Goal: Task Accomplishment & Management: Manage account settings

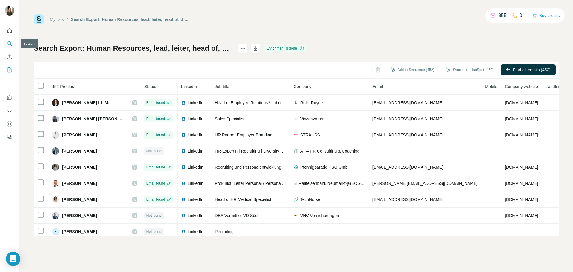
click at [8, 42] on icon "Search" at bounding box center [10, 44] width 6 height 6
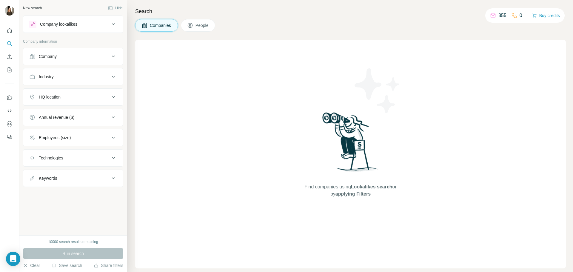
click at [93, 60] on button "Company" at bounding box center [73, 56] width 100 height 14
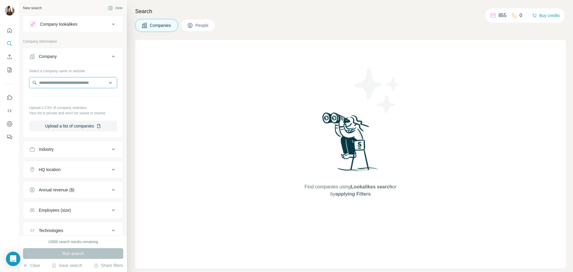
click at [91, 87] on input "text" at bounding box center [73, 82] width 88 height 11
click at [100, 25] on div "Company lookalikes" at bounding box center [69, 24] width 81 height 7
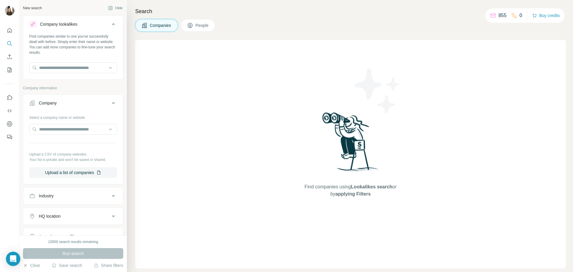
click at [120, 77] on div "New search Hide Company lookalikes Find companies similar to one you've success…" at bounding box center [72, 117] width 107 height 235
click at [110, 26] on icon at bounding box center [113, 24] width 7 height 7
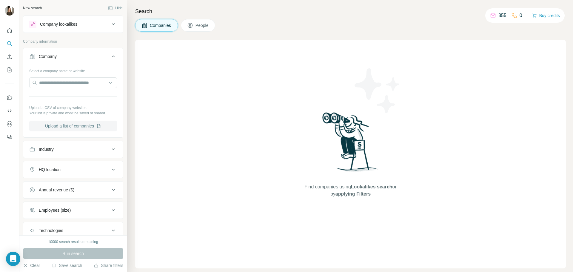
click at [79, 126] on button "Upload a list of companies" at bounding box center [73, 125] width 88 height 11
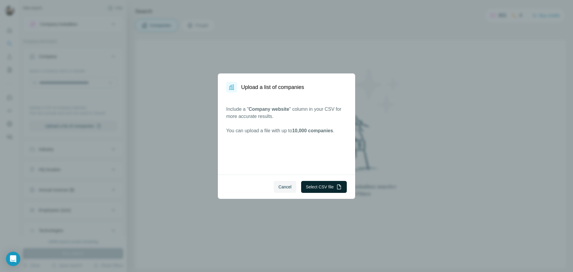
click at [327, 190] on button "Select CSV file" at bounding box center [324, 187] width 46 height 12
click at [330, 187] on button "Select CSV file" at bounding box center [324, 187] width 46 height 12
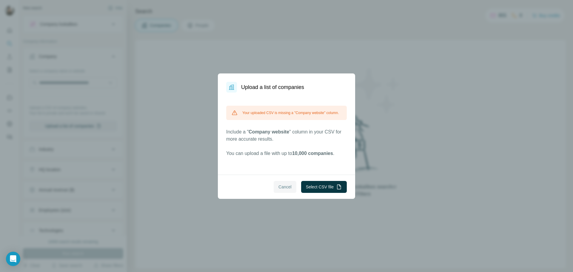
click at [286, 187] on span "Cancel" at bounding box center [284, 187] width 13 height 6
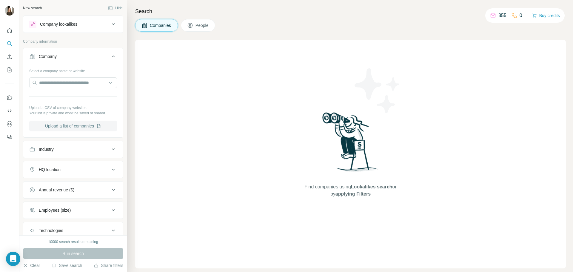
click at [73, 127] on button "Upload a list of companies" at bounding box center [73, 125] width 88 height 11
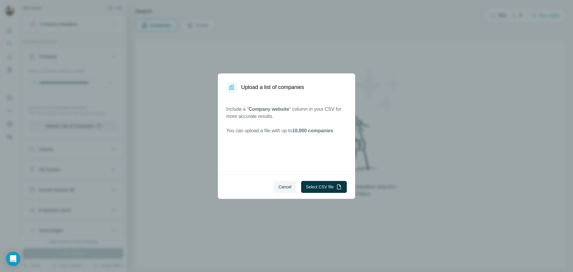
click at [321, 180] on div "Cancel Select CSV file" at bounding box center [286, 186] width 137 height 24
click at [317, 185] on button "Select CSV file" at bounding box center [324, 187] width 46 height 12
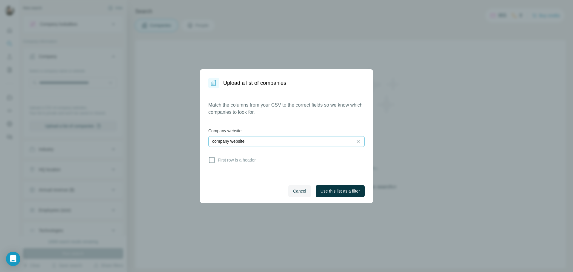
click at [311, 145] on div "company website" at bounding box center [280, 141] width 137 height 10
click at [327, 116] on div "Match the columns from your CSV to the correct fields so we know which companie…" at bounding box center [286, 133] width 156 height 64
click at [242, 161] on span "First row is a header" at bounding box center [235, 160] width 40 height 6
click at [354, 193] on span "Use this list as a filter" at bounding box center [339, 191] width 39 height 6
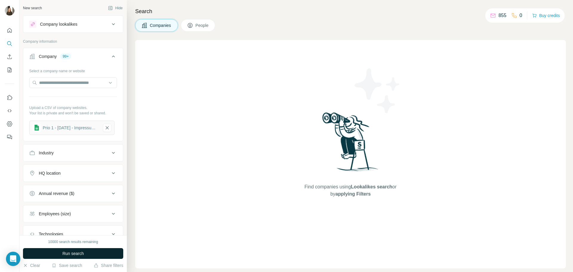
click at [88, 256] on button "Run search" at bounding box center [73, 253] width 100 height 11
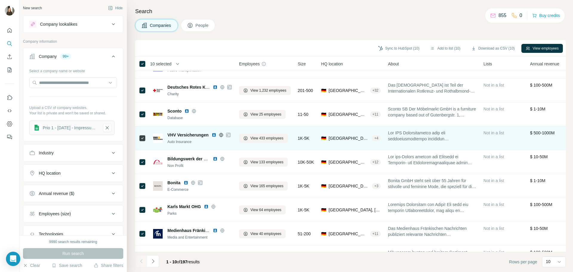
scroll to position [61, 0]
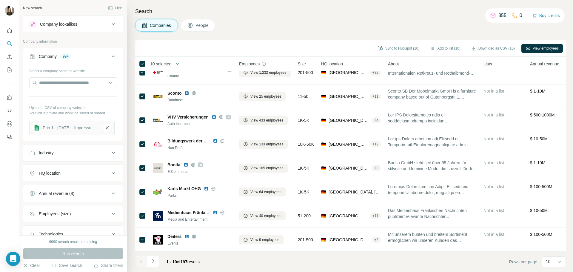
click at [269, 28] on div "Companies People" at bounding box center [350, 25] width 430 height 13
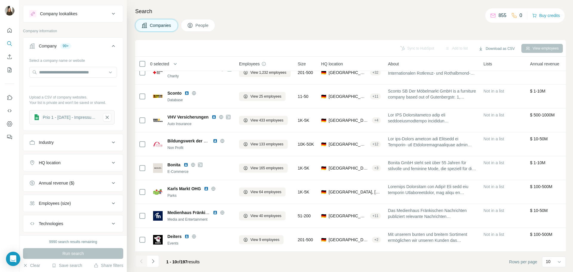
scroll to position [0, 0]
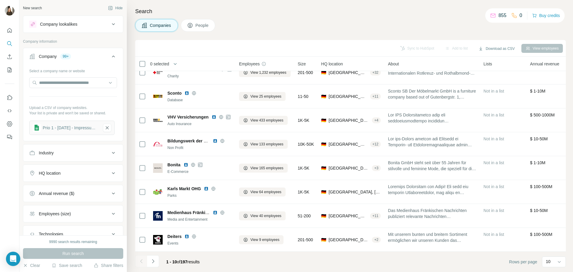
click at [276, 35] on div "Search Companies People Sync to HubSpot Add to list Download as CSV View employ…" at bounding box center [350, 136] width 446 height 272
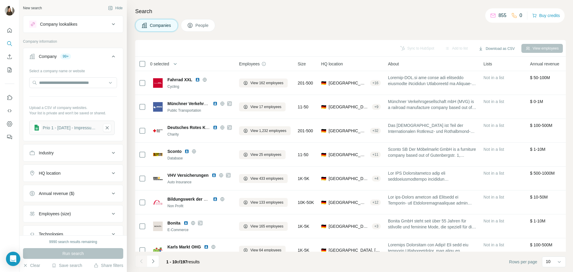
click at [205, 30] on button "People" at bounding box center [198, 25] width 35 height 13
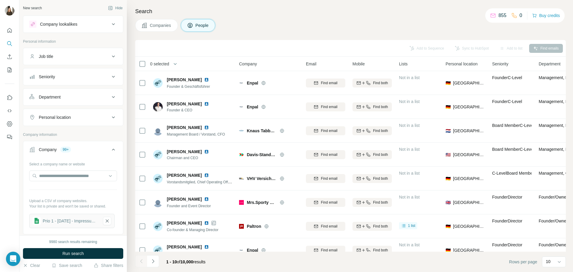
click at [102, 26] on div "Company lookalikes" at bounding box center [69, 24] width 81 height 7
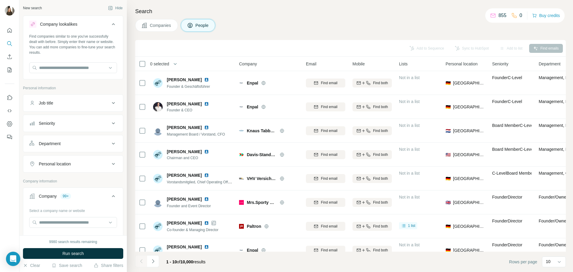
click at [121, 29] on div "New search Hide Company lookalikes Find companies similar to one you've success…" at bounding box center [72, 117] width 107 height 235
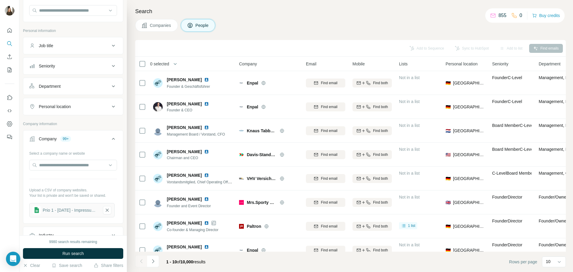
scroll to position [60, 0]
click at [78, 80] on button "Department" at bounding box center [73, 84] width 100 height 14
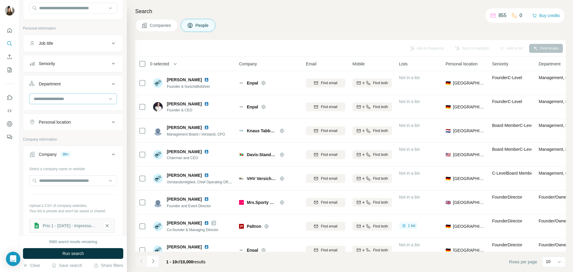
click at [66, 98] on input at bounding box center [70, 98] width 74 height 7
type input "*"
click at [64, 126] on div "HR" at bounding box center [71, 122] width 80 height 11
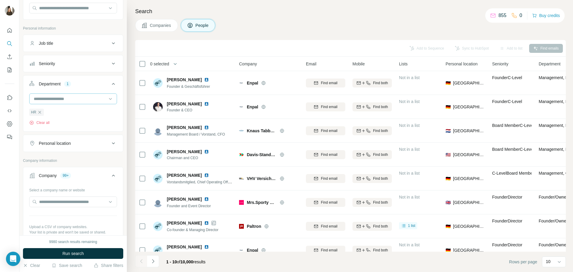
click at [88, 97] on input at bounding box center [70, 98] width 74 height 7
type input "*"
click at [120, 117] on div "New search Hide Company lookalikes Find companies similar to one you've success…" at bounding box center [72, 117] width 107 height 235
click at [98, 254] on button "Run search" at bounding box center [73, 253] width 100 height 11
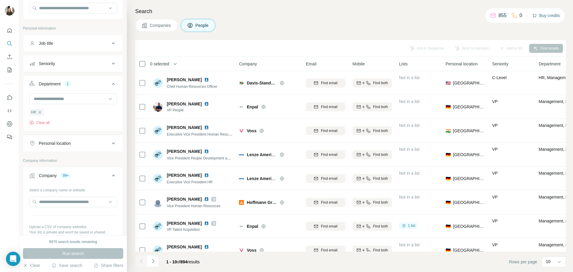
drag, startPoint x: 552, startPoint y: 18, endPoint x: 544, endPoint y: 16, distance: 8.0
click at [544, 16] on button "Buy credits" at bounding box center [546, 15] width 28 height 8
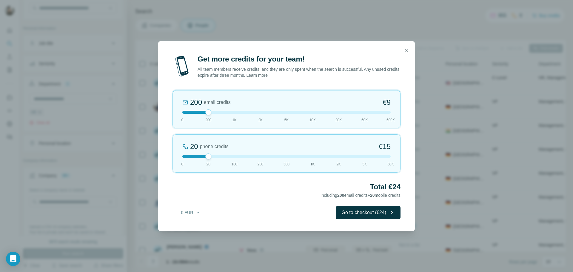
drag, startPoint x: 187, startPoint y: 112, endPoint x: 175, endPoint y: 112, distance: 12.5
click at [175, 112] on div "200 email credits €9 0 200 1K 2K 5K 10K 20K 50K 500K" at bounding box center [286, 109] width 228 height 38
click at [314, 154] on div "20 phone credits €15 0 20 100 200 500 1K 2K 5K 50K" at bounding box center [286, 153] width 228 height 38
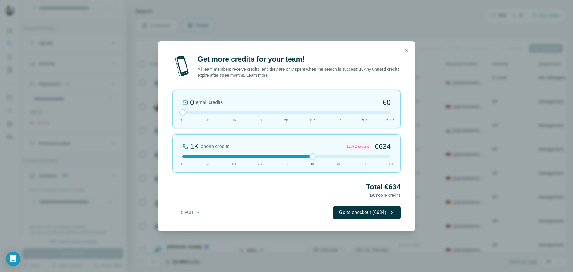
click at [313, 156] on div at bounding box center [312, 156] width 6 height 6
click at [234, 156] on div at bounding box center [286, 156] width 208 height 3
click at [276, 156] on div at bounding box center [286, 156] width 208 height 3
click at [264, 156] on div at bounding box center [286, 156] width 208 height 3
click at [236, 155] on div at bounding box center [286, 156] width 208 height 3
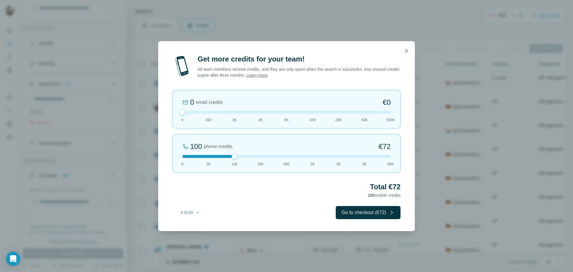
click at [259, 155] on div at bounding box center [286, 156] width 208 height 3
click at [407, 52] on icon "button" at bounding box center [406, 51] width 6 height 6
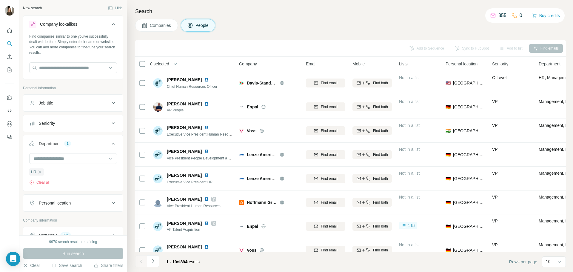
click at [110, 204] on icon at bounding box center [113, 202] width 7 height 7
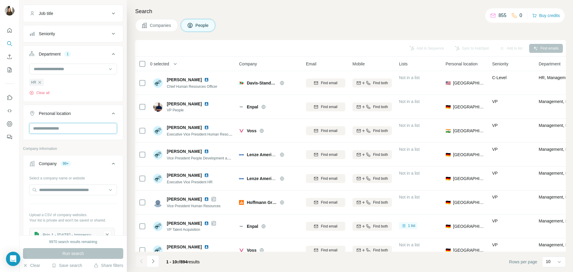
click at [55, 127] on input "text" at bounding box center [73, 128] width 88 height 11
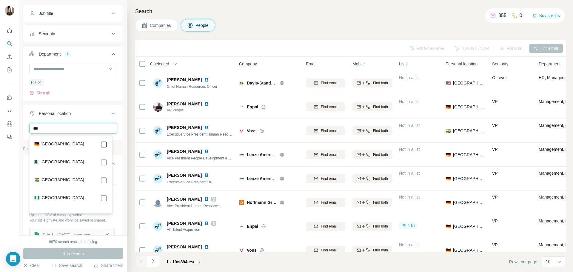
type input "***"
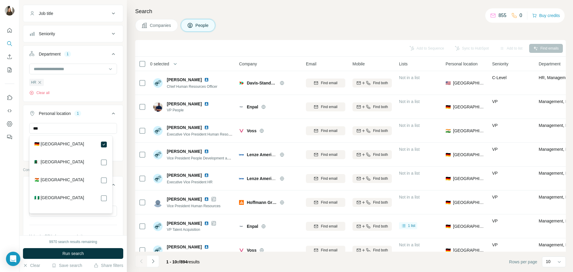
click at [122, 122] on div "New search Hide Company lookalikes Find companies similar to one you've success…" at bounding box center [72, 117] width 107 height 235
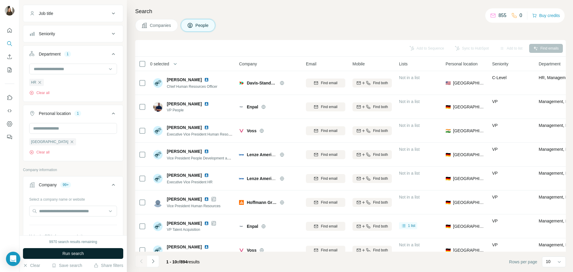
click at [85, 254] on button "Run search" at bounding box center [73, 253] width 100 height 11
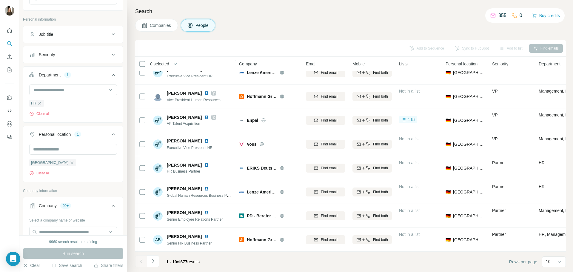
scroll to position [30, 0]
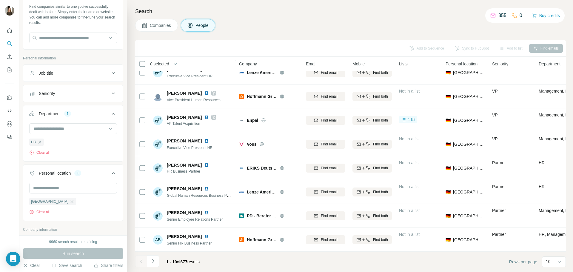
click at [110, 92] on icon at bounding box center [113, 93] width 7 height 7
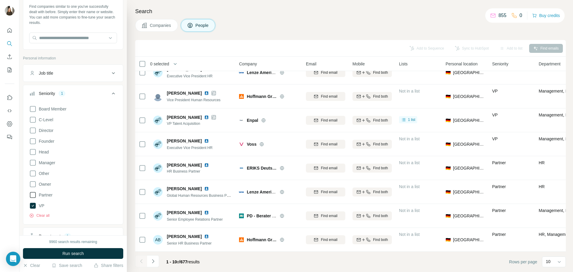
click at [32, 196] on icon at bounding box center [32, 194] width 7 height 7
click at [32, 183] on icon at bounding box center [32, 183] width 7 height 7
click at [32, 153] on icon at bounding box center [32, 151] width 7 height 7
click at [31, 132] on icon at bounding box center [32, 130] width 7 height 7
click at [33, 119] on icon at bounding box center [32, 119] width 7 height 7
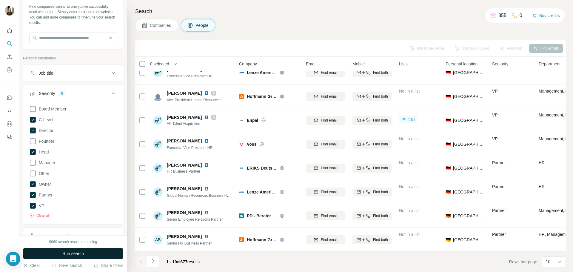
click at [74, 254] on span "Run search" at bounding box center [72, 253] width 21 height 6
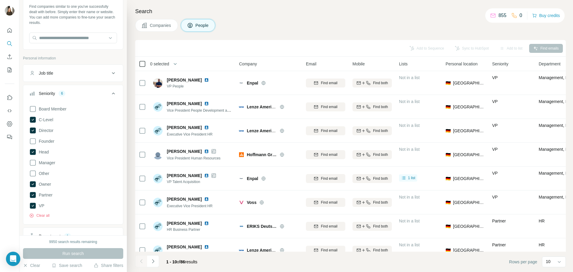
click at [145, 62] on icon at bounding box center [142, 63] width 7 height 7
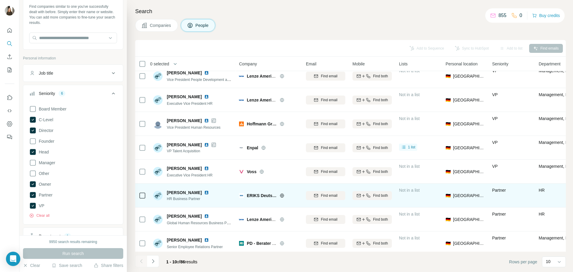
scroll to position [61, 0]
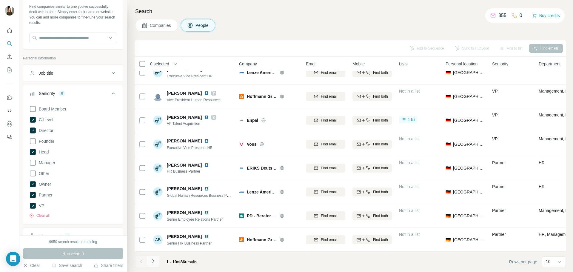
click at [151, 263] on icon "Navigate to next page" at bounding box center [153, 261] width 6 height 6
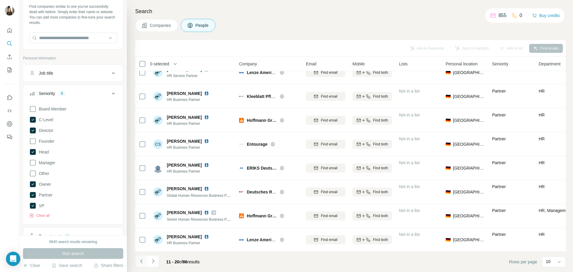
click at [141, 262] on icon "Navigate to previous page" at bounding box center [141, 261] width 6 height 6
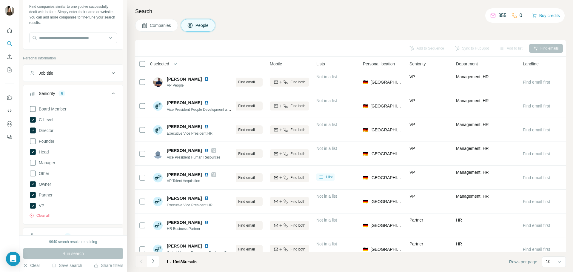
scroll to position [1, 0]
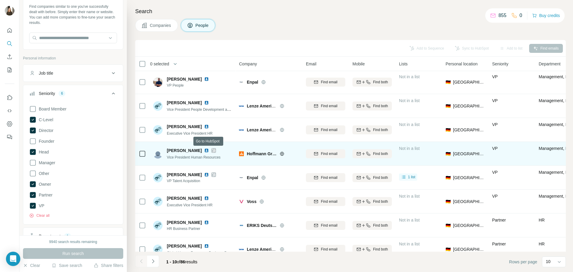
click at [211, 148] on div at bounding box center [213, 150] width 5 height 5
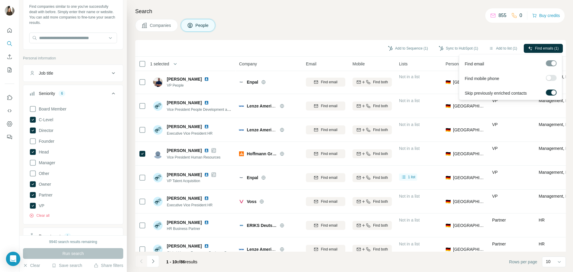
click at [553, 74] on div "Find mobile phone" at bounding box center [510, 77] width 100 height 15
click at [545, 47] on span "Find emails (1)" at bounding box center [547, 48] width 24 height 5
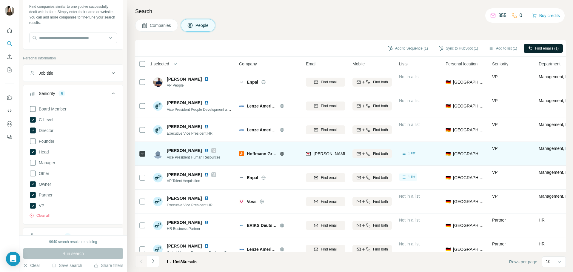
click at [186, 151] on span "Reinhold Wege" at bounding box center [184, 150] width 35 height 6
click at [198, 159] on div "Vice President Human Resources" at bounding box center [194, 157] width 54 height 6
click at [331, 161] on div "r.wege@hoffmann-group.com" at bounding box center [325, 153] width 39 height 16
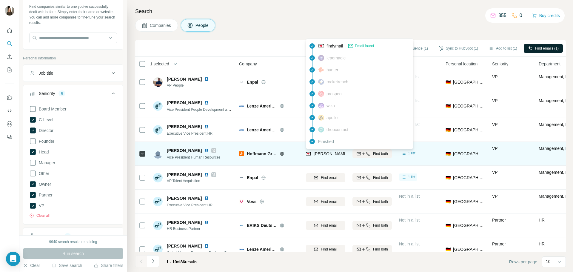
click at [318, 152] on span "r.wege@hoffmann-group.com" at bounding box center [365, 153] width 105 height 5
click at [308, 163] on td "r.wege@hoffmann-group.com" at bounding box center [325, 154] width 47 height 24
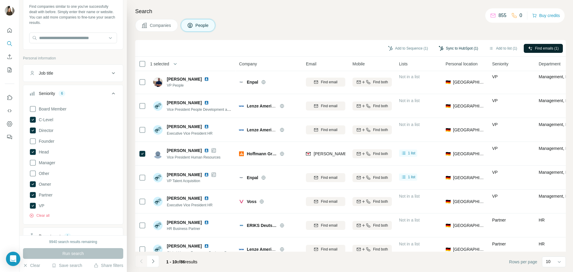
click at [457, 49] on button "Sync to HubSpot (1)" at bounding box center [458, 48] width 48 height 9
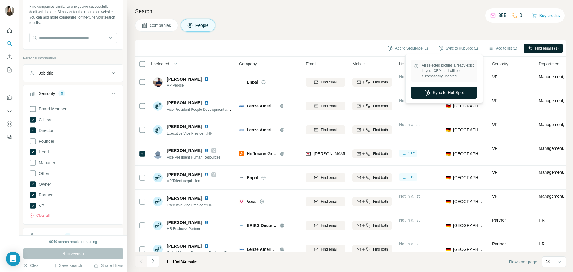
click at [458, 94] on button "Sync to HubSpot" at bounding box center [444, 92] width 66 height 12
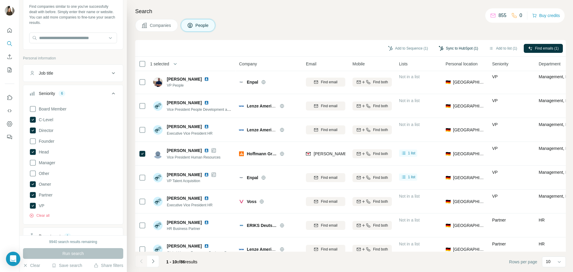
click at [465, 47] on button "Sync to HubSpot (1)" at bounding box center [458, 48] width 48 height 9
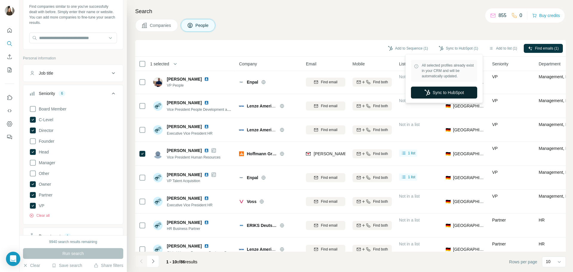
click at [454, 95] on button "Sync to HubSpot" at bounding box center [444, 92] width 66 height 12
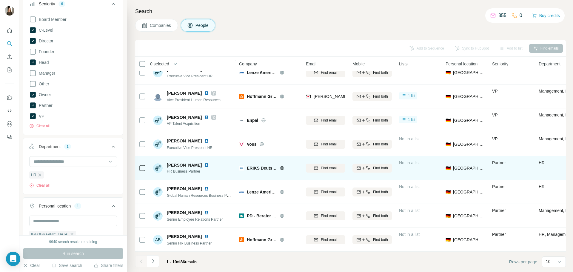
scroll to position [61, 0]
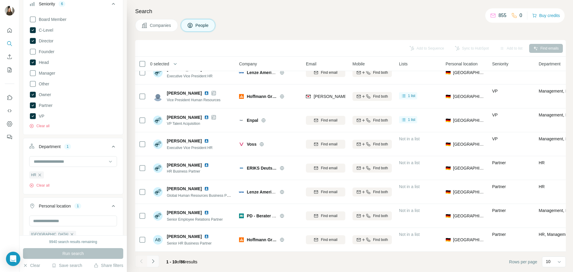
click at [154, 261] on icon "Navigate to next page" at bounding box center [153, 261] width 6 height 6
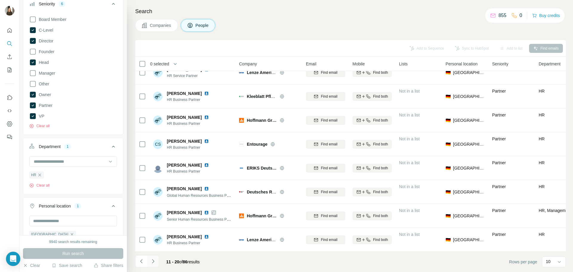
click at [154, 261] on icon "Navigate to next page" at bounding box center [153, 261] width 6 height 6
click at [139, 261] on icon "Navigate to previous page" at bounding box center [141, 261] width 6 height 6
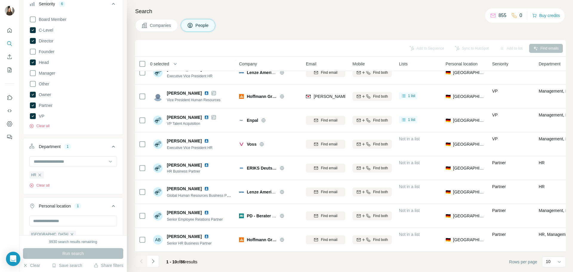
click at [255, 63] on span "Company" at bounding box center [248, 64] width 18 height 6
click at [550, 262] on div "10" at bounding box center [552, 261] width 15 height 6
click at [556, 219] on div "60" at bounding box center [554, 216] width 14 height 6
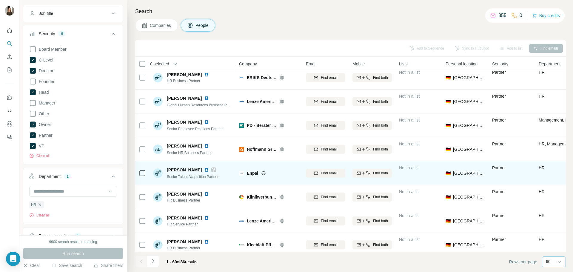
scroll to position [149, 0]
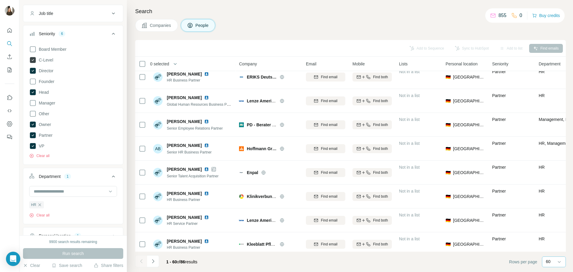
click at [33, 58] on icon at bounding box center [33, 60] width 6 height 6
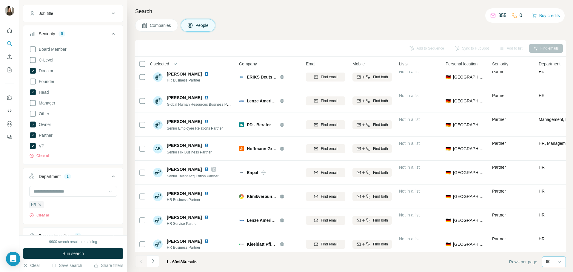
click at [82, 252] on span "Run search" at bounding box center [72, 253] width 21 height 6
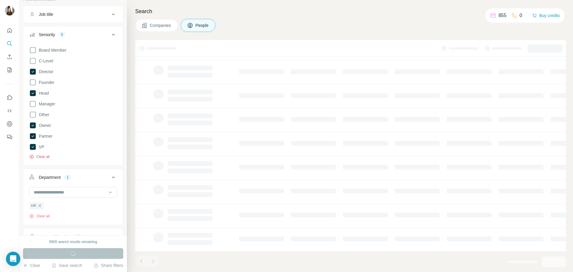
scroll to position [30, 0]
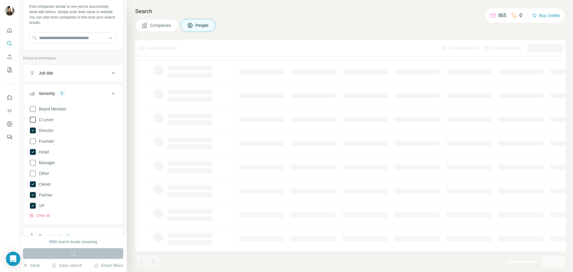
click at [32, 122] on icon at bounding box center [32, 119] width 7 height 7
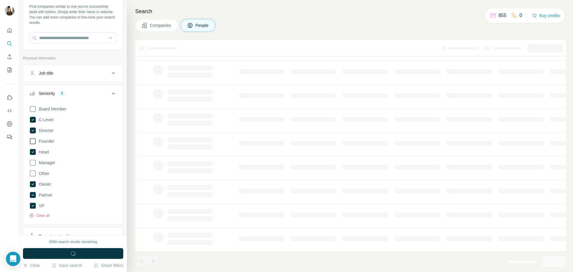
click at [35, 141] on icon at bounding box center [32, 140] width 7 height 7
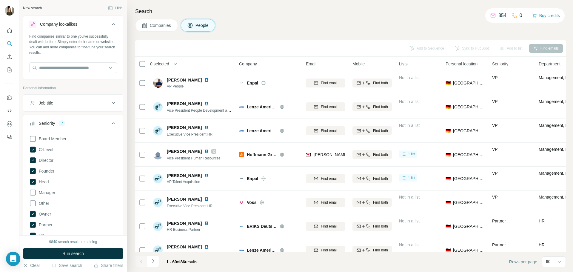
click at [72, 96] on button "Job title" at bounding box center [73, 103] width 100 height 14
click at [71, 117] on input "text" at bounding box center [67, 117] width 76 height 11
type input "**"
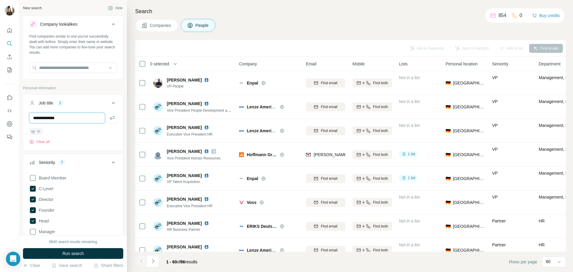
type input "**********"
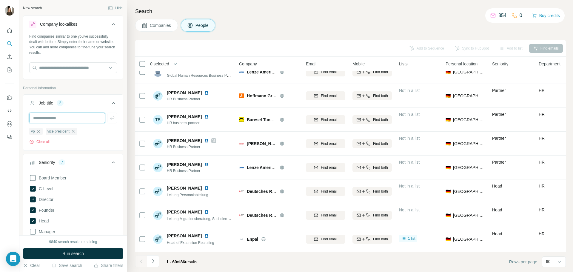
scroll to position [1014, 0]
click at [71, 119] on input "text" at bounding box center [67, 117] width 76 height 11
type input "*******"
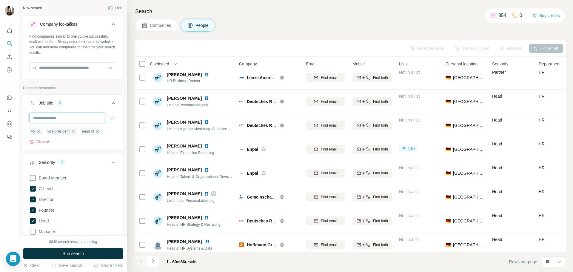
scroll to position [1133, 0]
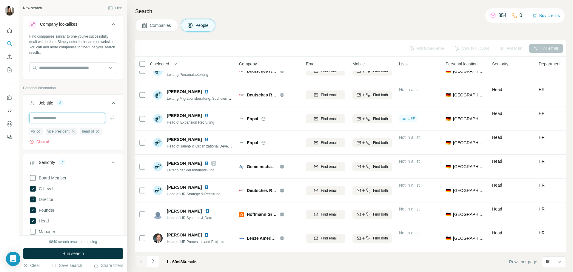
click at [77, 119] on input "text" at bounding box center [67, 117] width 76 height 11
type input "*******"
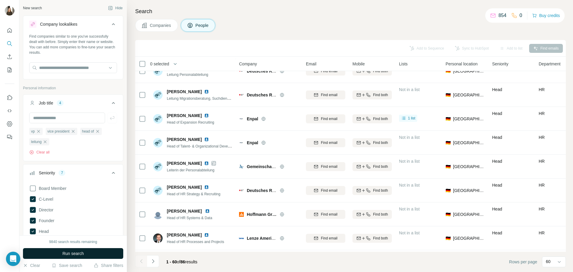
click at [100, 254] on button "Run search" at bounding box center [73, 253] width 100 height 11
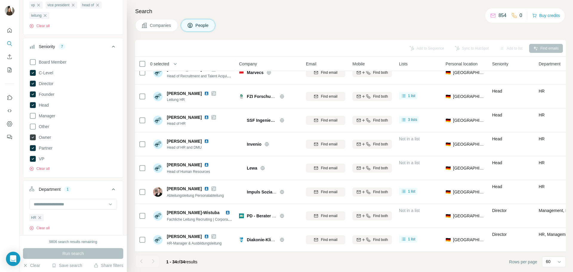
scroll to position [119, 0]
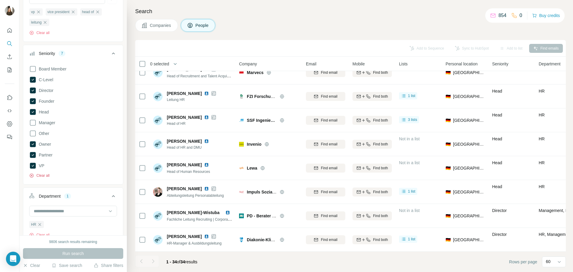
click at [46, 176] on button "Clear all" at bounding box center [39, 175] width 20 height 5
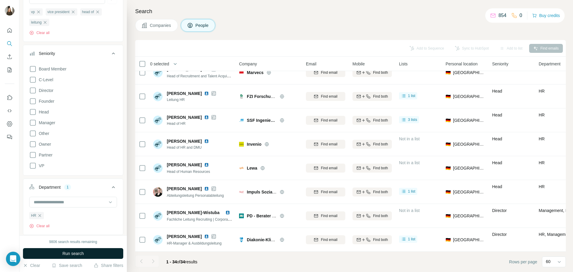
click at [76, 253] on span "Run search" at bounding box center [72, 253] width 21 height 6
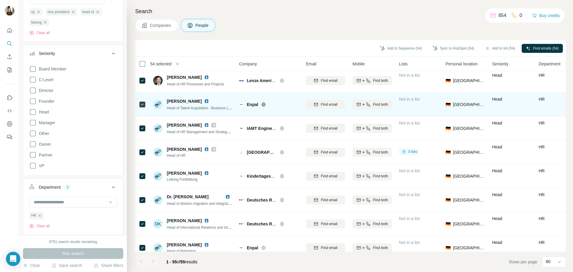
scroll to position [298, 0]
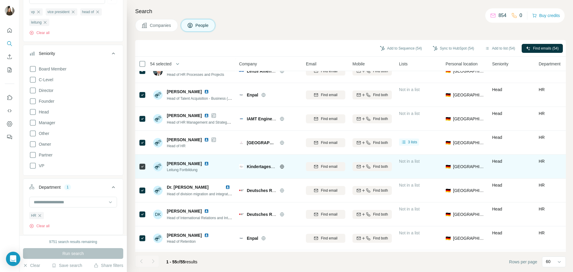
click at [145, 165] on icon at bounding box center [142, 166] width 7 height 7
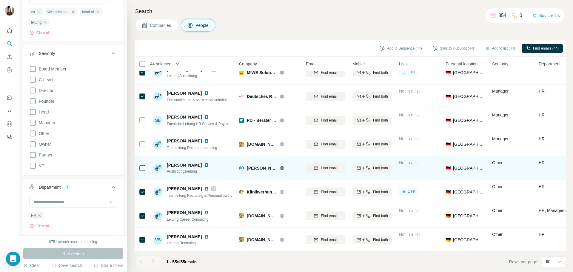
scroll to position [1135, 0]
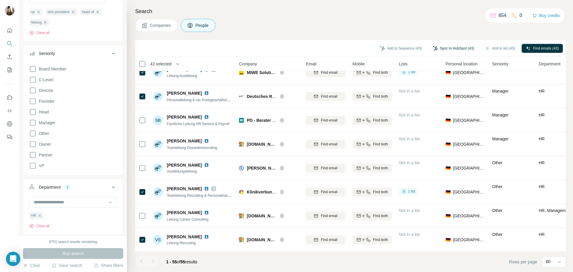
click at [445, 49] on button "Sync to HubSpot (43)" at bounding box center [453, 48] width 50 height 9
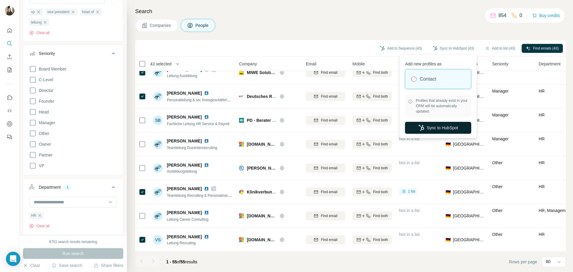
click at [445, 128] on button "Sync to HubSpot" at bounding box center [438, 128] width 66 height 12
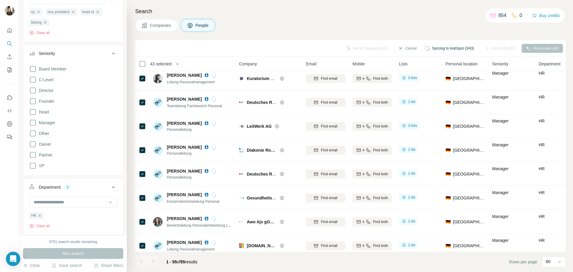
scroll to position [896, 0]
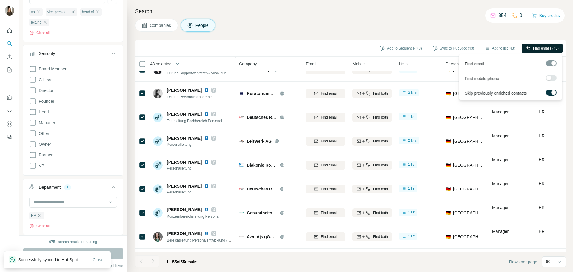
click at [533, 47] on span "Find emails (43)" at bounding box center [546, 48] width 26 height 5
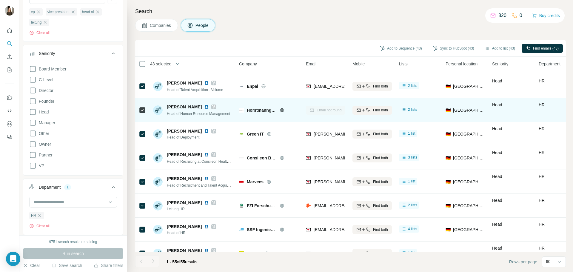
scroll to position [508, 0]
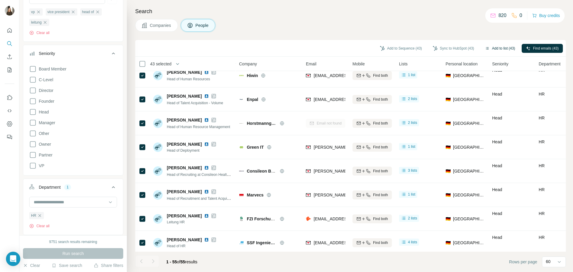
click at [497, 48] on button "Add to list (43)" at bounding box center [499, 48] width 38 height 9
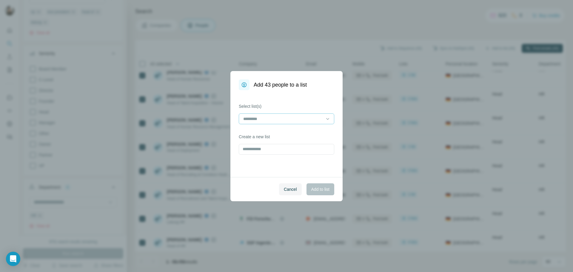
click at [258, 120] on input at bounding box center [282, 118] width 81 height 7
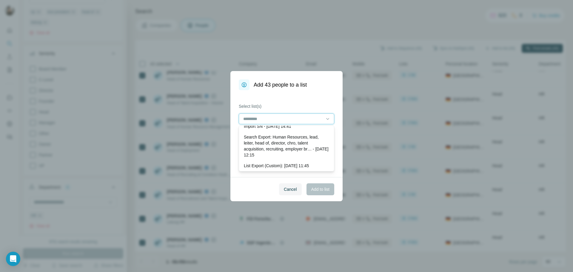
scroll to position [60, 0]
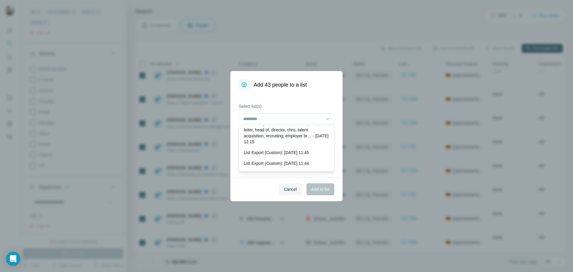
click at [281, 100] on div "Select list(s) Create a new list" at bounding box center [286, 133] width 112 height 87
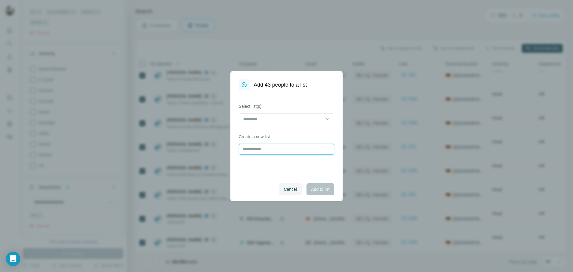
click at [259, 152] on input "text" at bounding box center [286, 149] width 95 height 11
click at [254, 148] on input "**********" at bounding box center [286, 149] width 95 height 11
type input "**********"
click at [267, 166] on div "**********" at bounding box center [286, 133] width 112 height 87
click at [324, 191] on span "Add to list" at bounding box center [320, 189] width 18 height 6
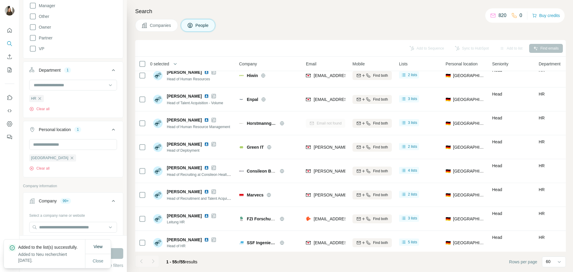
scroll to position [239, 0]
click at [100, 261] on span "Close" at bounding box center [98, 261] width 11 height 6
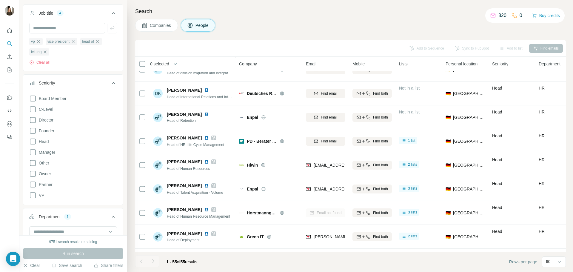
scroll to position [60, 0]
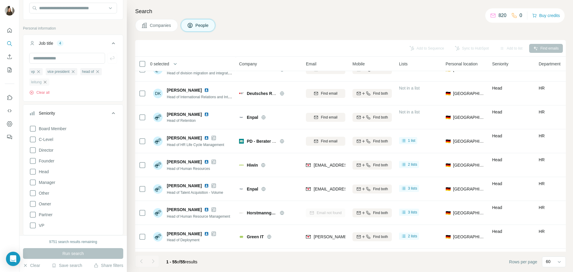
click at [46, 83] on icon "button" at bounding box center [45, 82] width 3 height 3
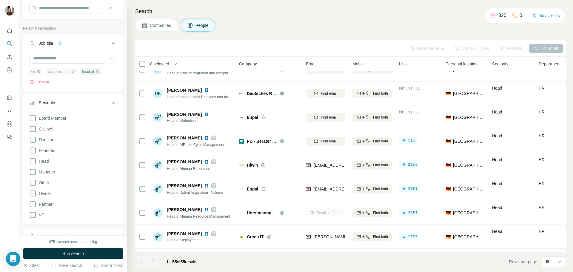
click at [75, 73] on icon "button" at bounding box center [73, 71] width 5 height 5
click at [37, 72] on icon "button" at bounding box center [38, 71] width 5 height 5
click at [49, 72] on icon "button" at bounding box center [46, 71] width 5 height 5
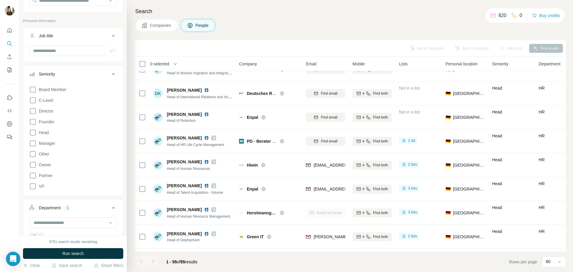
scroll to position [60, 0]
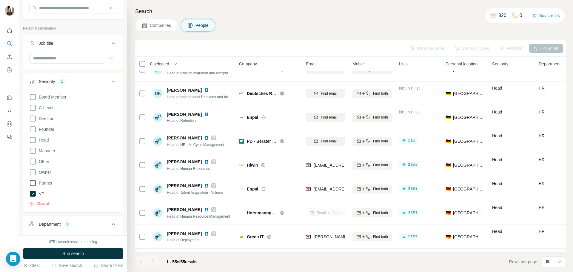
click at [34, 182] on icon at bounding box center [32, 182] width 7 height 7
click at [34, 170] on icon at bounding box center [32, 171] width 7 height 7
click at [33, 140] on icon at bounding box center [32, 139] width 7 height 7
click at [33, 120] on icon at bounding box center [32, 118] width 7 height 7
click at [33, 106] on icon at bounding box center [32, 107] width 7 height 7
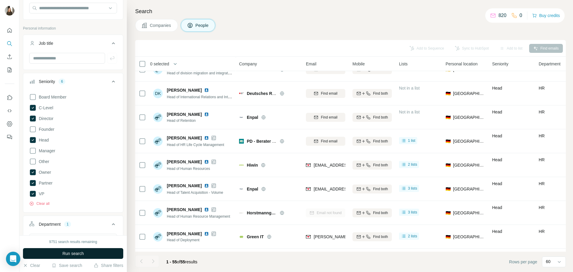
click at [62, 253] on span "Run search" at bounding box center [72, 253] width 21 height 6
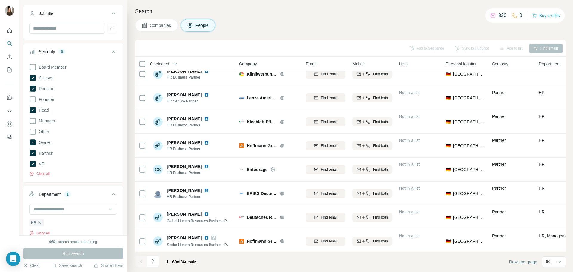
scroll to position [270, 0]
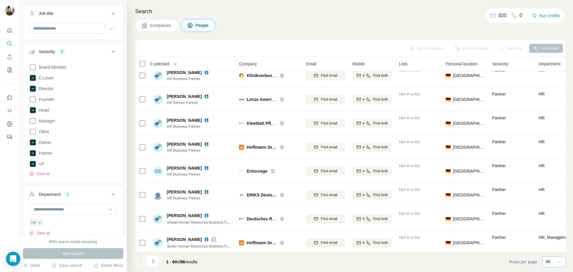
click at [559, 263] on icon at bounding box center [559, 262] width 6 height 6
click at [453, 266] on footer "1 - 60 of 86 results Rows per page 60" at bounding box center [350, 261] width 430 height 20
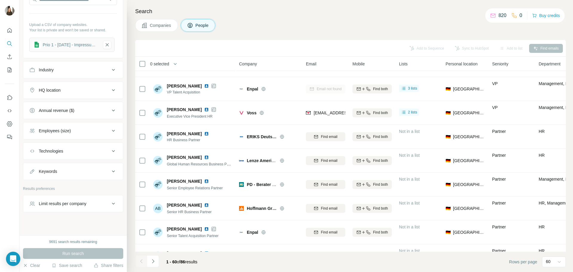
scroll to position [446, 0]
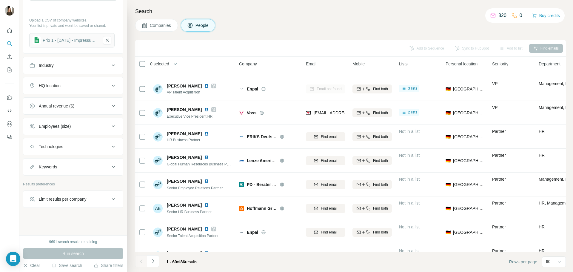
click at [100, 201] on div "Limit results per company" at bounding box center [69, 199] width 81 height 6
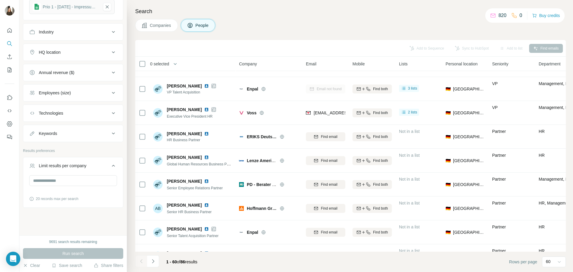
scroll to position [479, 0]
click at [83, 175] on input "number" at bounding box center [73, 180] width 88 height 11
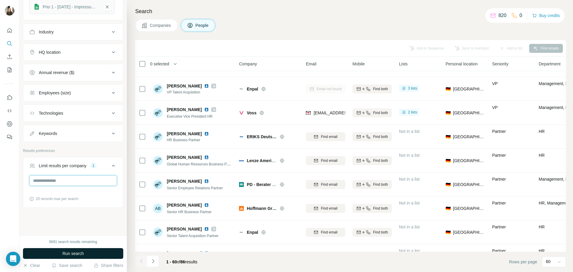
type input "*"
click at [71, 253] on span "Run search" at bounding box center [72, 253] width 21 height 6
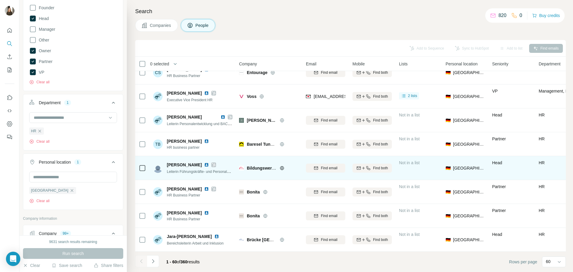
scroll to position [1254, 0]
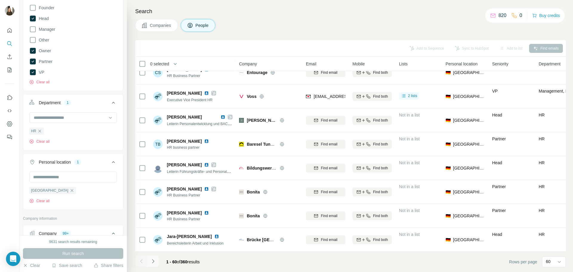
click at [154, 262] on icon "Navigate to next page" at bounding box center [153, 261] width 6 height 6
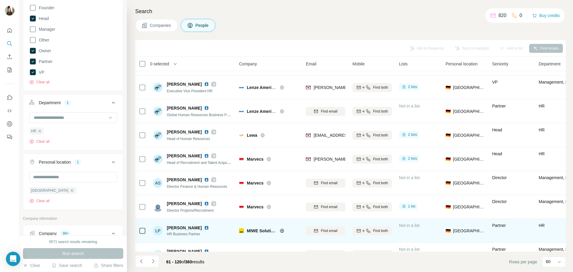
scroll to position [628, 0]
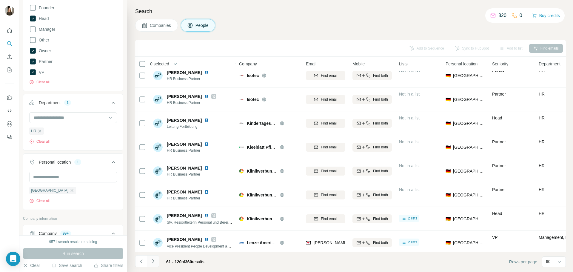
click at [154, 263] on icon "Navigate to next page" at bounding box center [153, 261] width 6 height 6
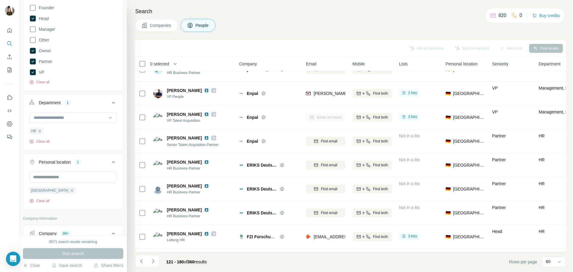
scroll to position [514, 0]
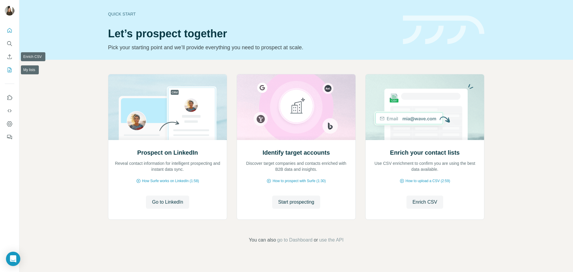
click at [10, 69] on icon "My lists" at bounding box center [10, 70] width 6 height 6
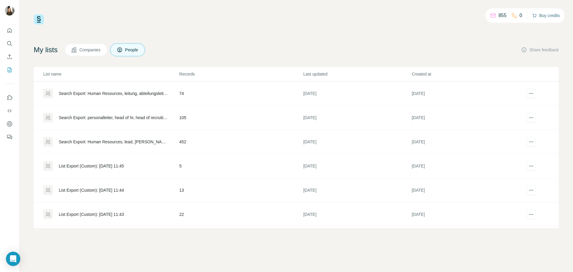
click at [539, 16] on button "Buy credits" at bounding box center [546, 15] width 28 height 8
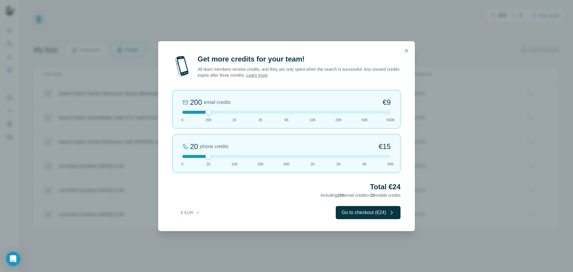
drag, startPoint x: 256, startPoint y: 158, endPoint x: 260, endPoint y: 157, distance: 4.2
click at [260, 157] on div "20 phone credits €[PHONE_NUMBER] 1K 2K 5K 50K" at bounding box center [286, 153] width 228 height 38
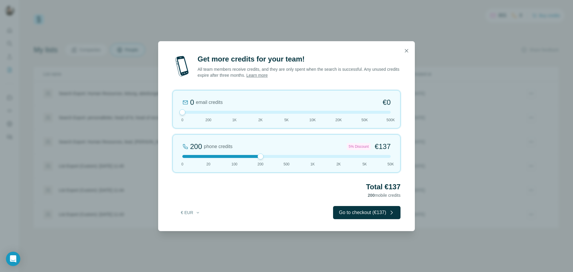
drag, startPoint x: 193, startPoint y: 112, endPoint x: 149, endPoint y: 112, distance: 43.8
click at [149, 112] on div "Get more credits for your team! All team members receive credits, and they are …" at bounding box center [286, 136] width 573 height 272
click at [285, 156] on div at bounding box center [286, 156] width 208 height 3
click at [260, 156] on div at bounding box center [286, 156] width 208 height 3
click at [287, 157] on div at bounding box center [286, 156] width 208 height 3
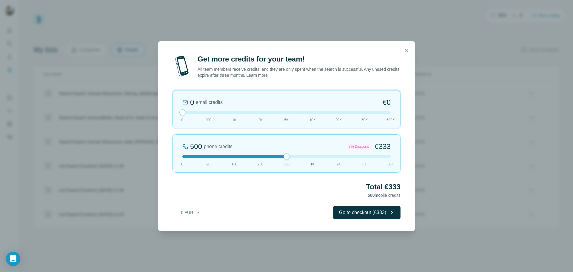
click at [259, 155] on div at bounding box center [286, 156] width 208 height 3
click at [284, 155] on div at bounding box center [286, 156] width 208 height 3
click at [261, 156] on div at bounding box center [286, 156] width 208 height 3
click at [287, 155] on div at bounding box center [286, 156] width 208 height 3
click at [364, 155] on div at bounding box center [286, 156] width 208 height 3
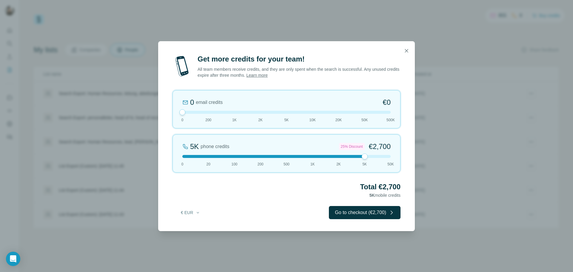
click at [258, 158] on div "5K phone credits 25% Discount €2,700 0 20 100 200 500 1K 2K 5K 50K" at bounding box center [286, 153] width 228 height 38
click at [285, 155] on div at bounding box center [286, 156] width 208 height 3
click at [264, 159] on div "500 phone credits 7% Discount €333 0 20 100 200 500 1K 2K 5K 50K" at bounding box center [286, 153] width 228 height 38
click at [257, 156] on div at bounding box center [260, 156] width 6 height 6
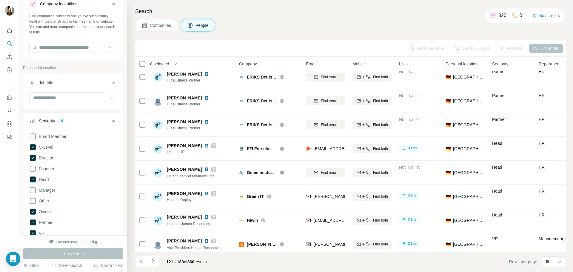
scroll to position [30, 0]
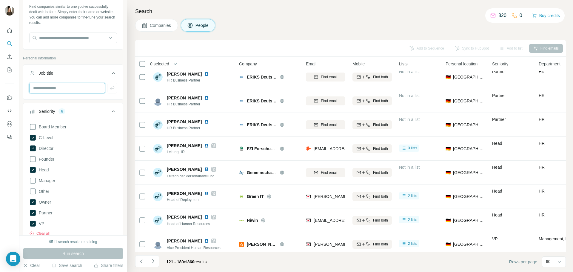
click at [67, 88] on input "text" at bounding box center [67, 88] width 76 height 11
type input "****"
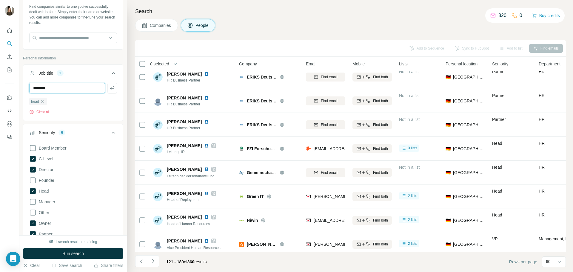
type input "********"
type input "*******"
type input "****"
type input "*******"
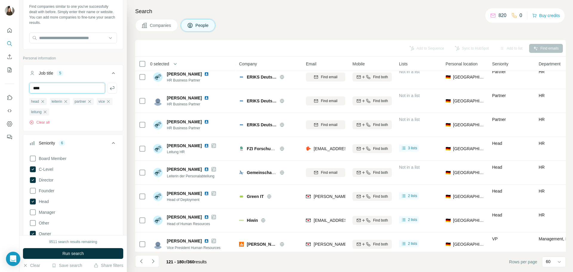
type input "****"
click at [81, 252] on span "Run search" at bounding box center [72, 253] width 21 height 6
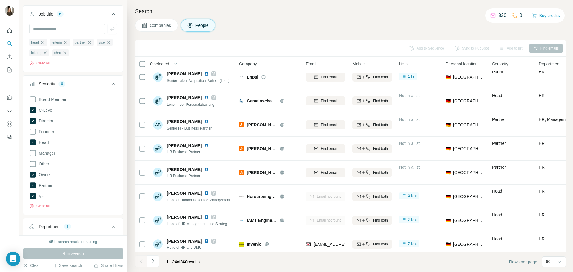
scroll to position [89, 0]
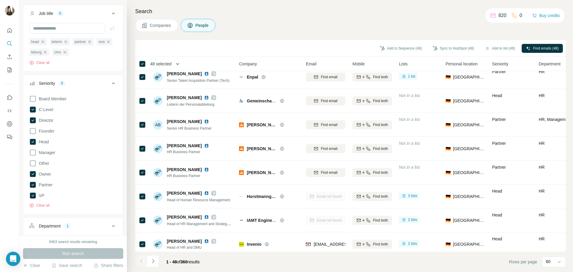
click at [180, 63] on icon "button" at bounding box center [177, 64] width 6 height 6
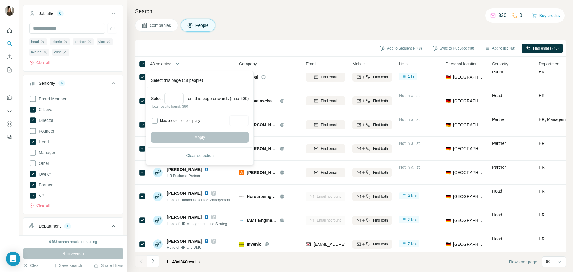
click at [259, 26] on div "Companies People" at bounding box center [350, 25] width 430 height 13
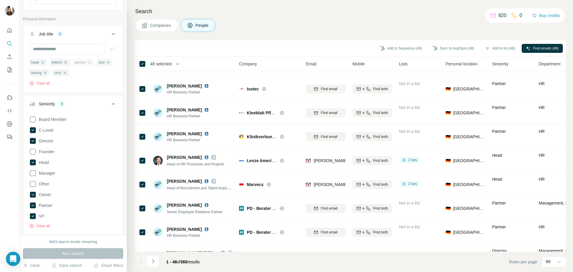
scroll to position [60, 0]
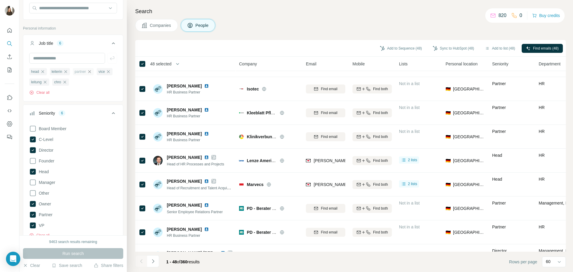
click at [92, 71] on icon "button" at bounding box center [89, 71] width 5 height 5
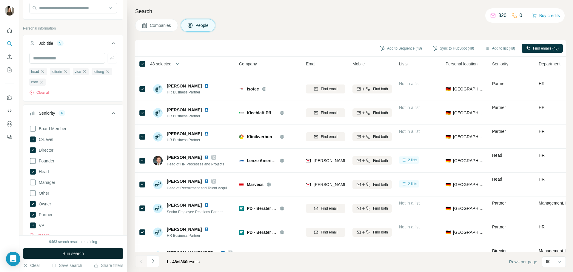
click at [100, 250] on button "Run search" at bounding box center [73, 253] width 100 height 11
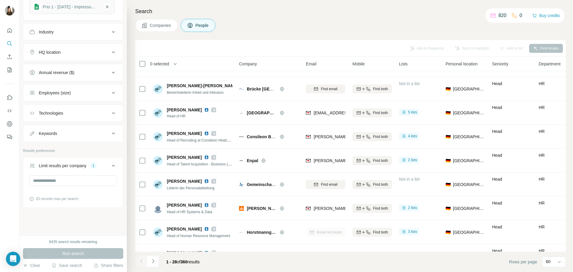
scroll to position [511, 0]
drag, startPoint x: 56, startPoint y: 181, endPoint x: 22, endPoint y: 181, distance: 34.6
click at [23, 181] on div "* 20 records max per search" at bounding box center [73, 190] width 100 height 31
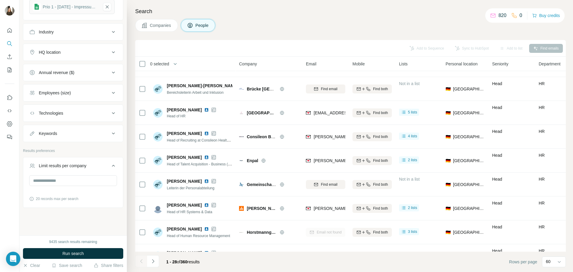
click at [95, 214] on div "New search Hide Company lookalikes Find companies similar to one you've success…" at bounding box center [72, 117] width 107 height 235
click at [83, 253] on span "Run search" at bounding box center [72, 253] width 21 height 6
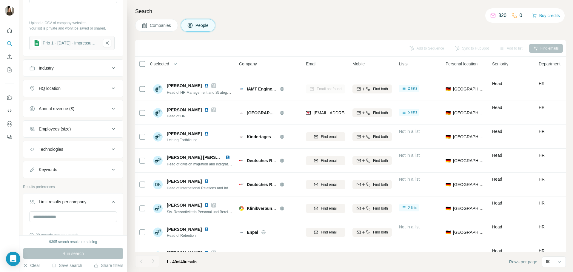
scroll to position [511, 0]
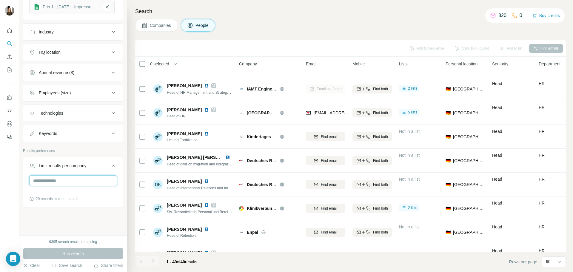
click at [75, 181] on input "number" at bounding box center [73, 180] width 88 height 11
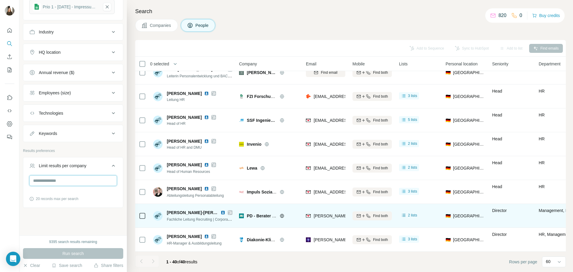
scroll to position [777, 0]
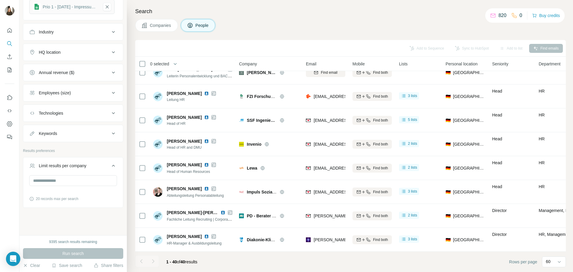
click at [42, 197] on span "20 records max per search" at bounding box center [57, 198] width 43 height 5
click at [54, 184] on input "number" at bounding box center [73, 180] width 88 height 11
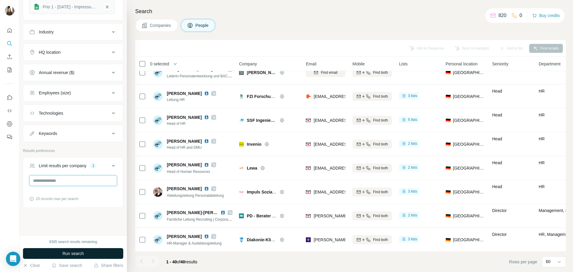
type input "*"
click at [84, 253] on button "Run search" at bounding box center [73, 253] width 100 height 11
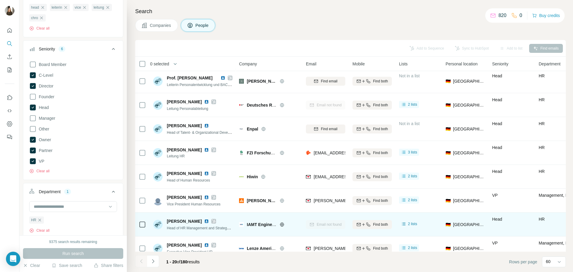
scroll to position [240, 0]
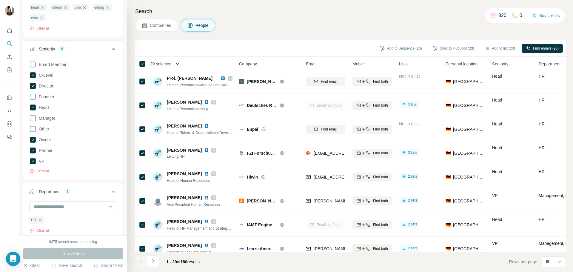
click at [180, 64] on icon "button" at bounding box center [177, 64] width 6 height 6
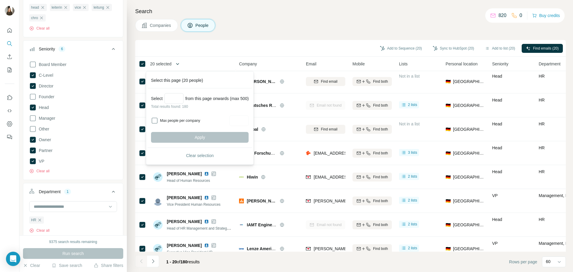
click at [179, 64] on icon "button" at bounding box center [177, 64] width 6 height 6
click at [179, 64] on icon "button" at bounding box center [177, 64] width 3 height 2
click at [171, 98] on input "Select a number (up to 500)" at bounding box center [173, 98] width 19 height 11
click at [175, 97] on input "**" at bounding box center [173, 98] width 19 height 11
click at [172, 97] on input "**" at bounding box center [173, 98] width 19 height 11
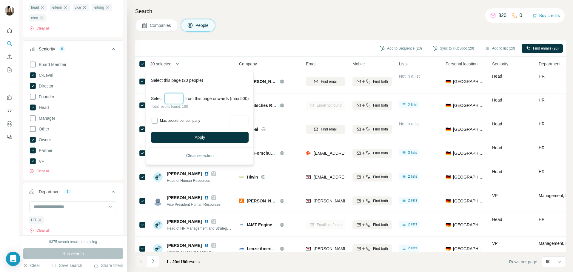
click at [172, 97] on input "**" at bounding box center [173, 98] width 19 height 11
drag, startPoint x: 166, startPoint y: 97, endPoint x: 181, endPoint y: 97, distance: 14.9
click at [181, 97] on input "**" at bounding box center [173, 98] width 19 height 11
type input "***"
click at [228, 114] on div "Select *** from this page onwards (max 500) Total results found: 180 Max people…" at bounding box center [199, 117] width 105 height 59
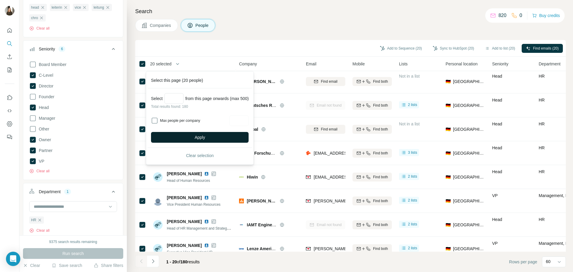
click at [214, 138] on button "Apply" at bounding box center [200, 137] width 98 height 11
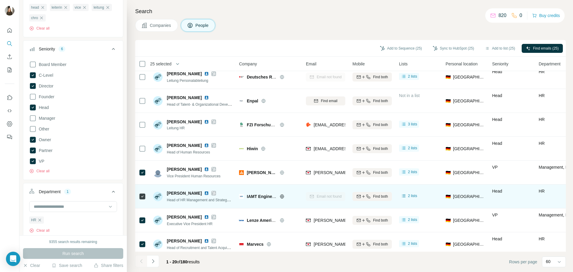
scroll to position [300, 0]
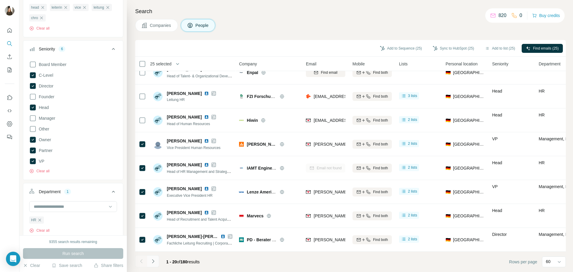
click at [151, 264] on icon "Navigate to next page" at bounding box center [153, 261] width 6 height 6
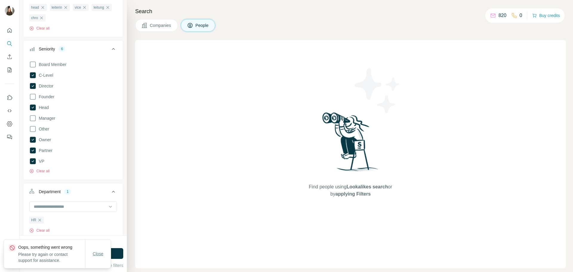
click at [102, 254] on span "Close" at bounding box center [98, 253] width 11 height 6
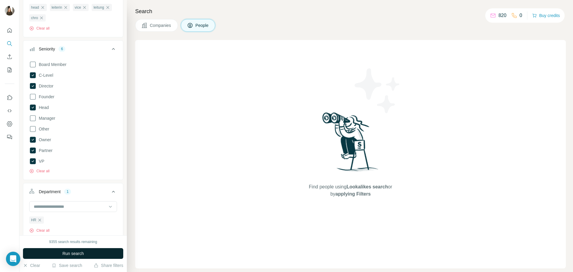
click at [79, 253] on span "Run search" at bounding box center [72, 253] width 21 height 6
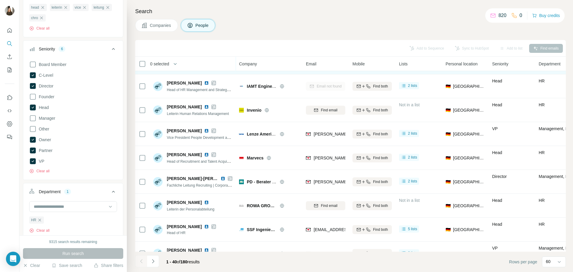
scroll to position [328, 0]
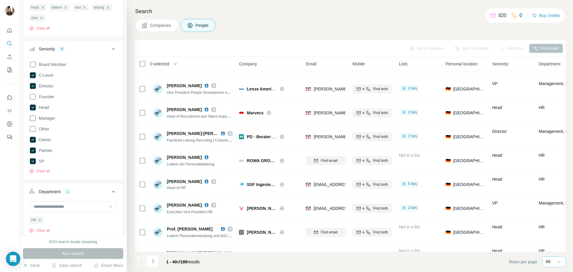
click at [551, 258] on div "60" at bounding box center [552, 261] width 15 height 6
click at [551, 216] on p "60" at bounding box center [549, 216] width 5 height 6
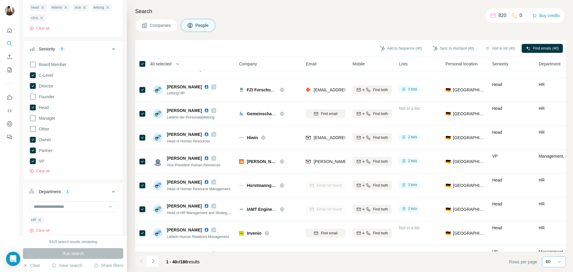
scroll to position [179, 0]
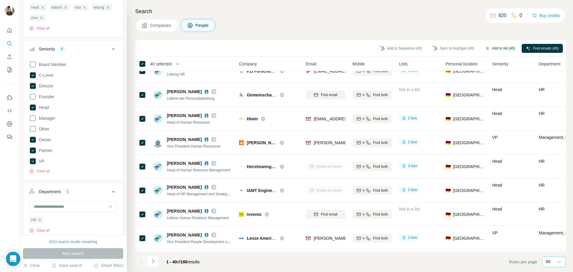
click at [501, 49] on button "Add to list (40)" at bounding box center [499, 48] width 38 height 9
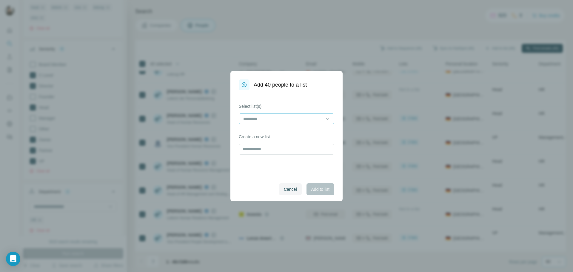
click at [282, 120] on input at bounding box center [282, 118] width 81 height 7
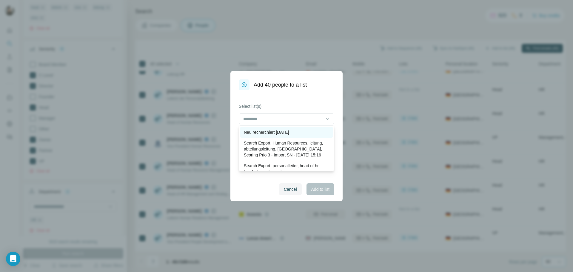
click at [309, 134] on div "Neu recherchiert 02.10.25" at bounding box center [286, 132] width 85 height 6
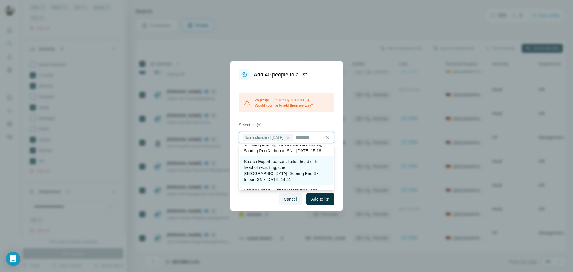
scroll to position [30, 0]
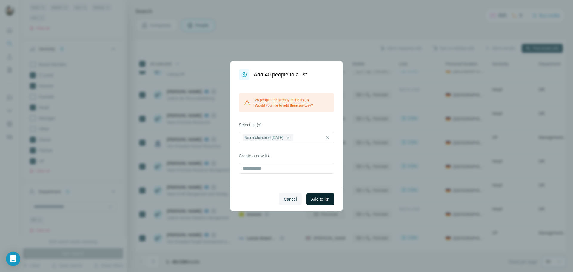
click at [324, 198] on span "Add to list" at bounding box center [320, 199] width 18 height 6
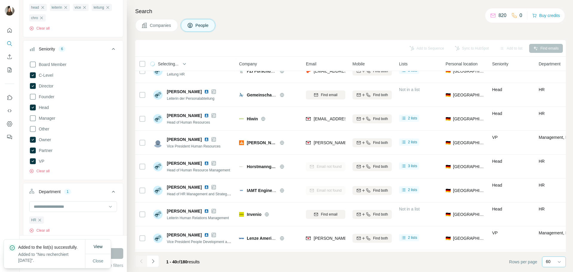
scroll to position [239, 0]
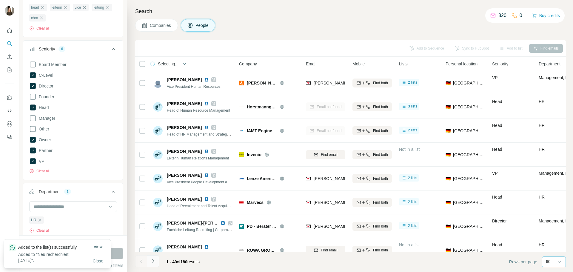
click at [154, 263] on icon "Navigate to next page" at bounding box center [153, 261] width 6 height 6
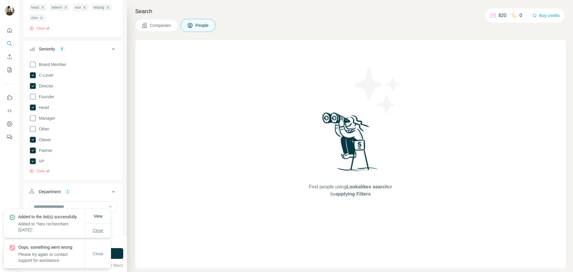
click at [102, 228] on span "Close" at bounding box center [98, 230] width 11 height 6
click at [101, 253] on span "Close" at bounding box center [98, 253] width 11 height 6
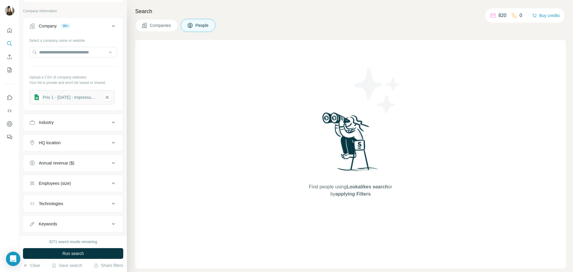
scroll to position [482, 0]
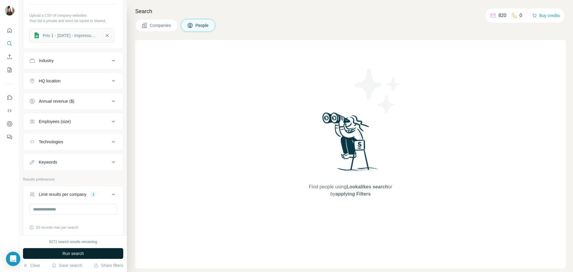
click at [81, 254] on span "Run search" at bounding box center [72, 253] width 21 height 6
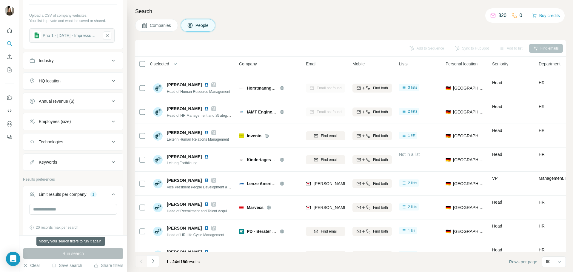
scroll to position [395, 0]
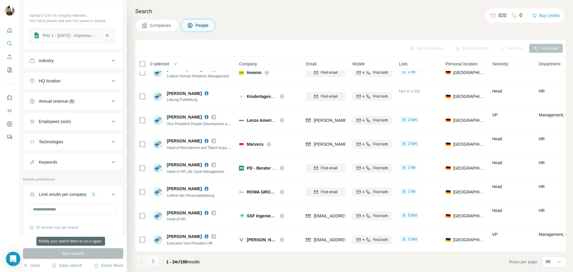
click at [154, 264] on button "Navigate to next page" at bounding box center [153, 261] width 12 height 12
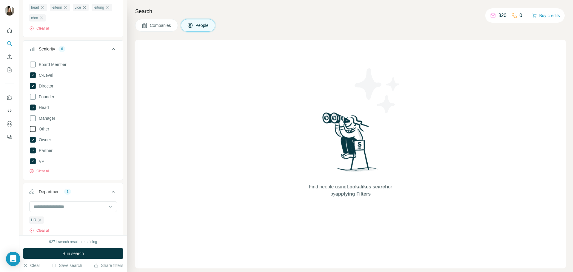
scroll to position [94, 0]
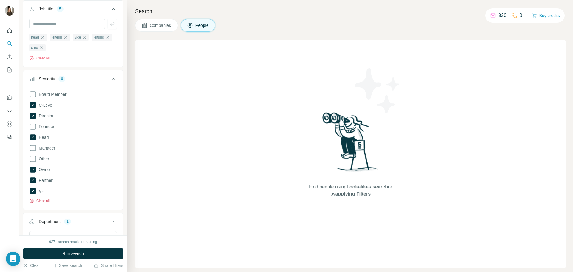
click at [42, 202] on button "Clear all" at bounding box center [39, 200] width 20 height 5
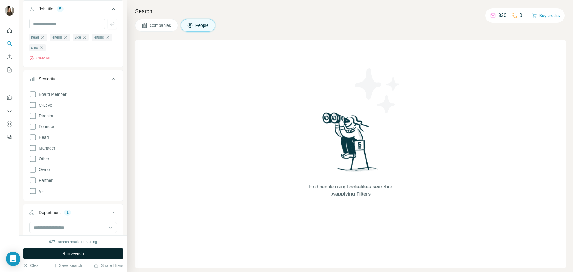
click at [87, 254] on button "Run search" at bounding box center [73, 253] width 100 height 11
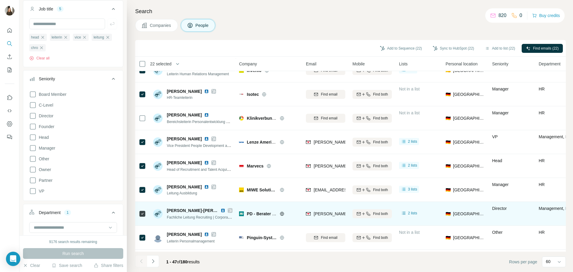
scroll to position [944, 0]
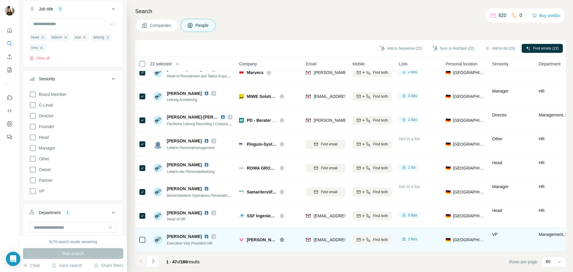
drag, startPoint x: 562, startPoint y: 229, endPoint x: 562, endPoint y: 237, distance: 8.1
click at [562, 237] on div "Management, HR" at bounding box center [568, 239] width 60 height 16
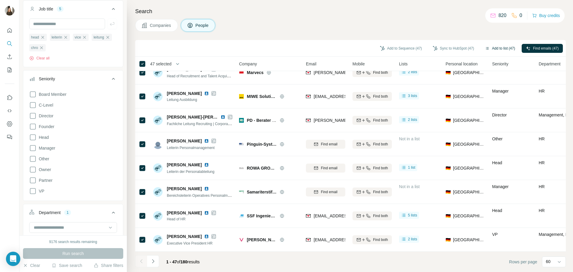
click at [502, 47] on button "Add to list (47)" at bounding box center [499, 48] width 38 height 9
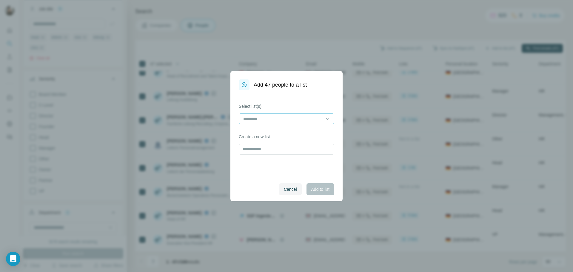
click at [267, 120] on input at bounding box center [282, 118] width 81 height 7
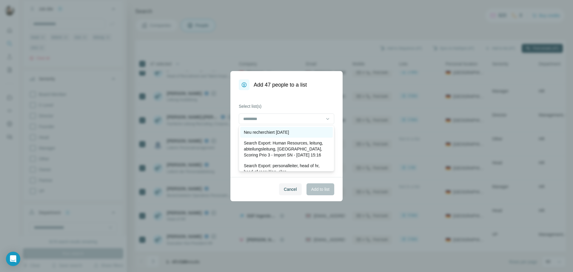
click at [266, 134] on p "Neu recherchiert 02.10.25" at bounding box center [266, 132] width 45 height 6
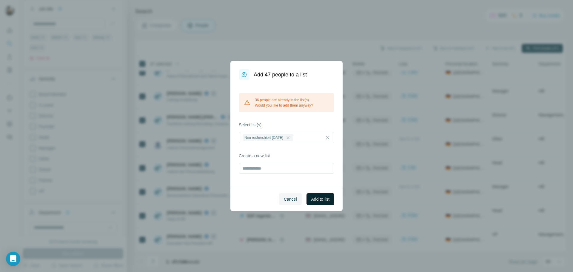
click at [324, 199] on span "Add to list" at bounding box center [320, 199] width 18 height 6
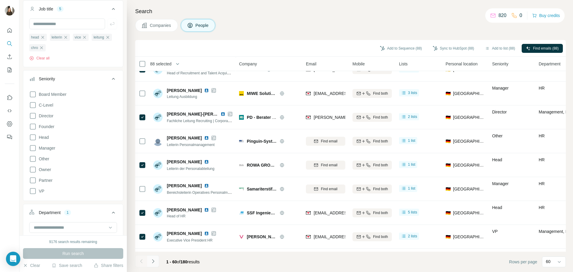
scroll to position [154, 0]
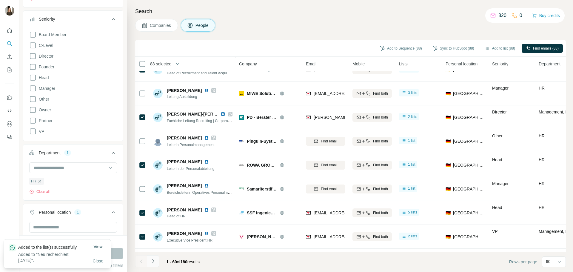
click at [154, 262] on icon "Navigate to next page" at bounding box center [153, 261] width 6 height 6
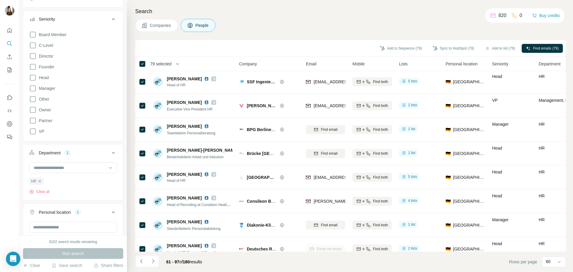
scroll to position [79, 0]
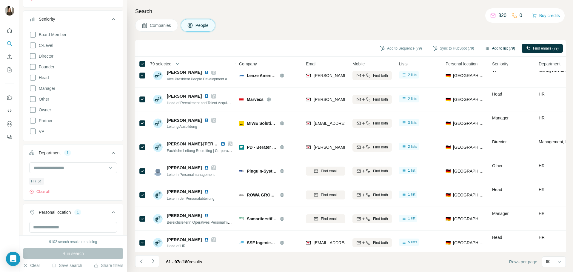
click at [496, 49] on button "Add to list (79)" at bounding box center [499, 48] width 38 height 9
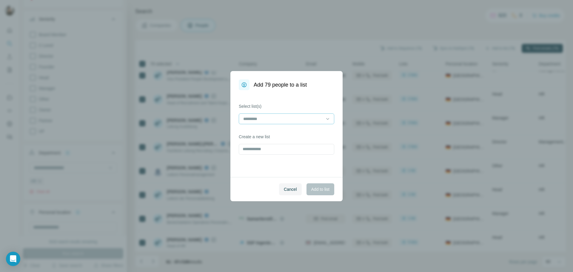
click at [292, 117] on input at bounding box center [282, 118] width 81 height 7
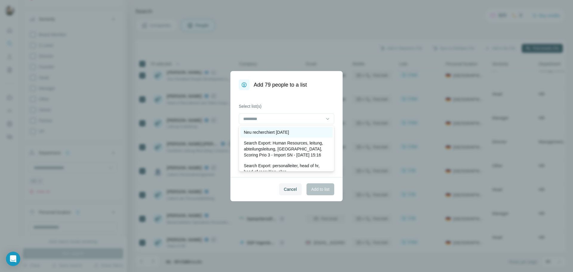
click at [285, 134] on p "Neu recherchiert 02.10.25" at bounding box center [266, 132] width 45 height 6
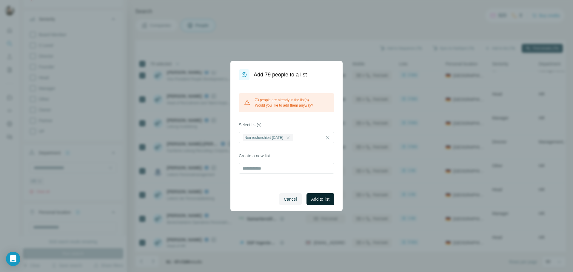
click at [321, 202] on button "Add to list" at bounding box center [320, 199] width 28 height 12
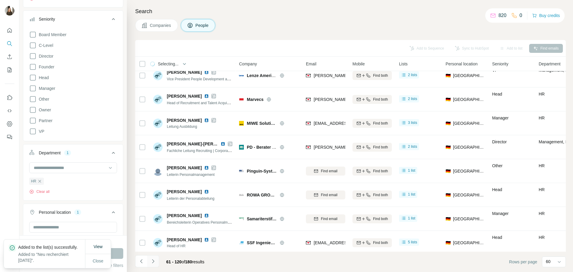
click at [154, 259] on icon "Navigate to next page" at bounding box center [153, 261] width 6 height 6
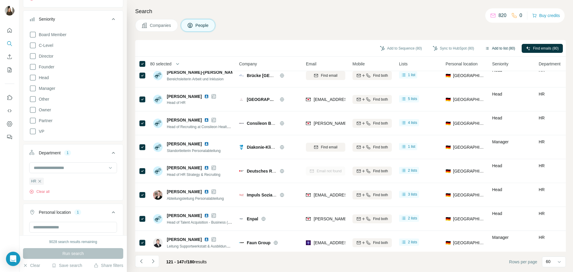
click at [505, 49] on button "Add to list (80)" at bounding box center [499, 48] width 38 height 9
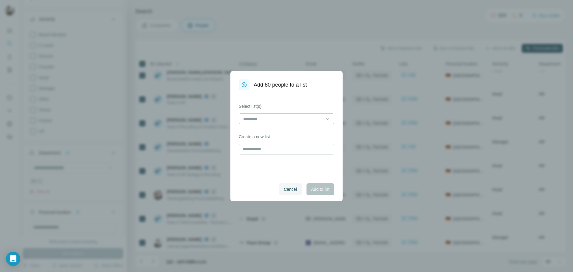
click at [284, 118] on input at bounding box center [282, 118] width 81 height 7
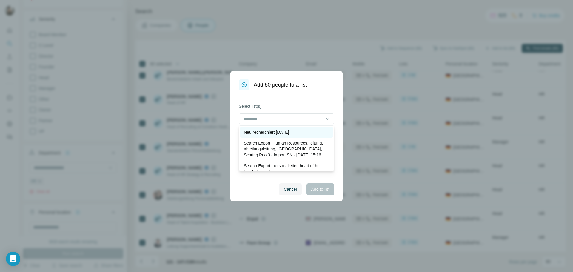
click at [274, 134] on p "Neu recherchiert 02.10.25" at bounding box center [266, 132] width 45 height 6
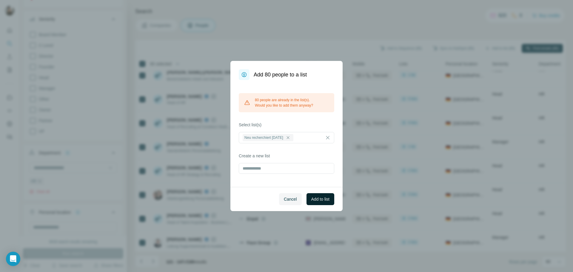
click at [324, 199] on span "Add to list" at bounding box center [320, 199] width 18 height 6
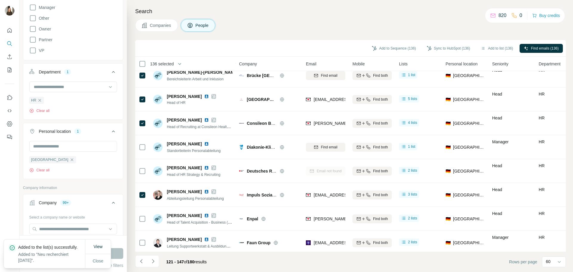
scroll to position [243, 0]
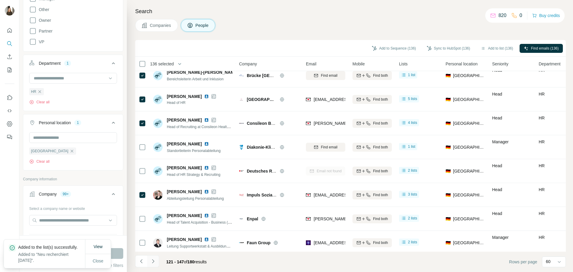
click at [154, 261] on icon "Navigate to next page" at bounding box center [153, 261] width 2 height 4
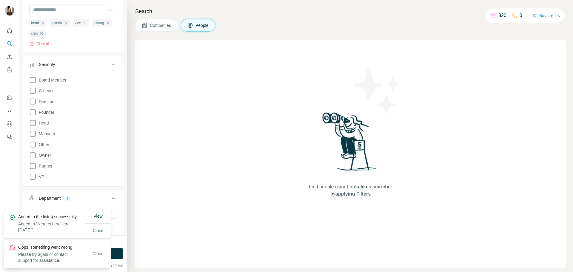
scroll to position [94, 0]
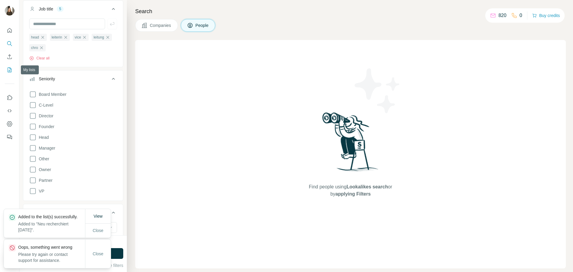
click at [10, 72] on icon "My lists" at bounding box center [10, 69] width 4 height 5
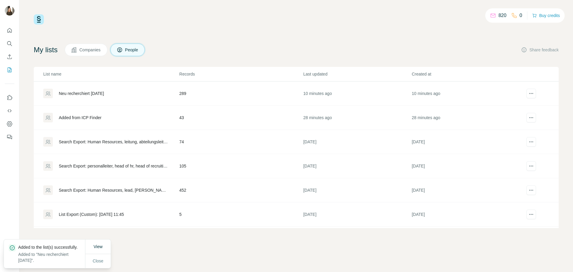
click at [89, 95] on div "Neu recherchiert 02.10.25" at bounding box center [81, 93] width 45 height 6
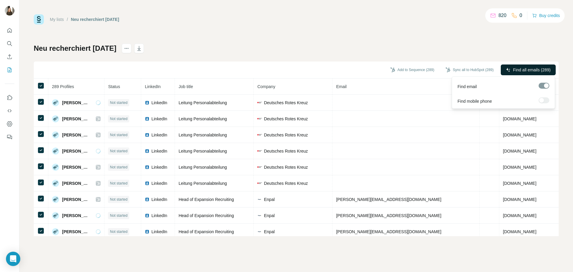
click at [512, 66] on button "Find all emails (289)" at bounding box center [527, 69] width 55 height 11
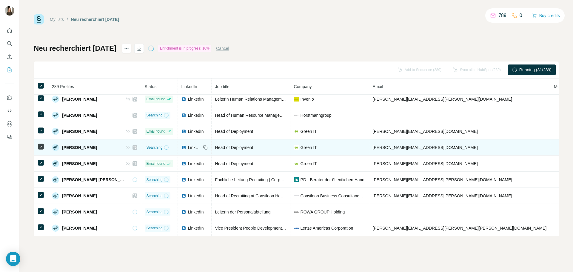
scroll to position [667, 0]
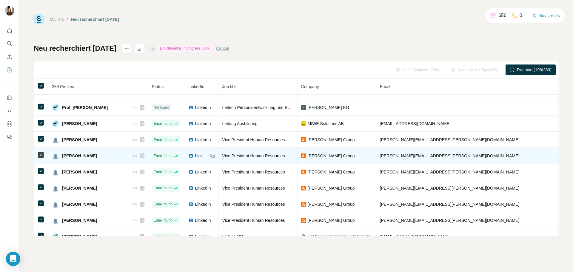
scroll to position [810, 0]
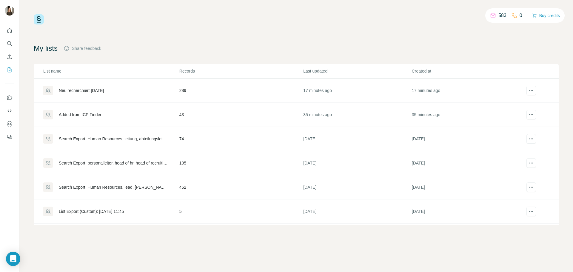
click at [92, 89] on div "Neu recherchiert [DATE]" at bounding box center [81, 90] width 45 height 6
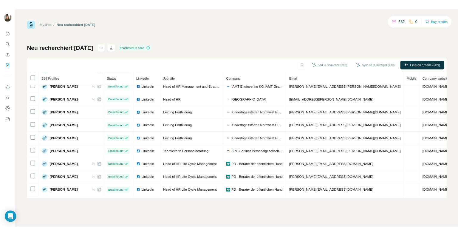
scroll to position [345, 0]
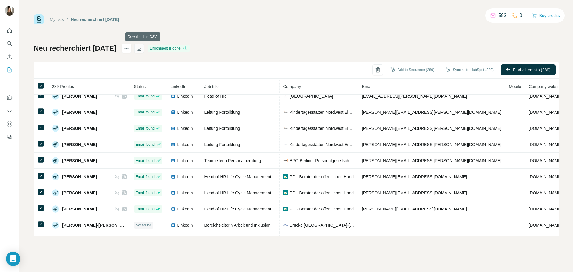
click at [142, 50] on icon "button" at bounding box center [139, 48] width 6 height 6
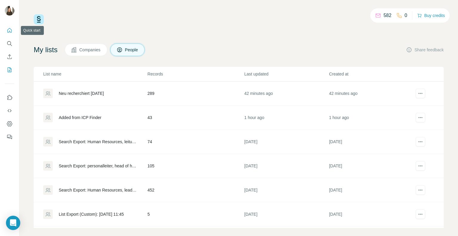
click at [8, 26] on button "Quick start" at bounding box center [10, 30] width 10 height 11
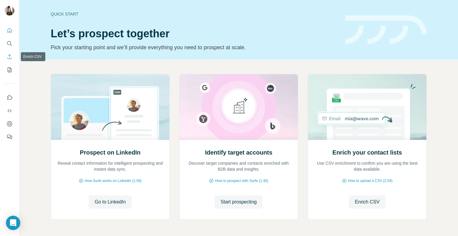
click at [10, 56] on icon "Enrich CSV" at bounding box center [10, 57] width 6 height 6
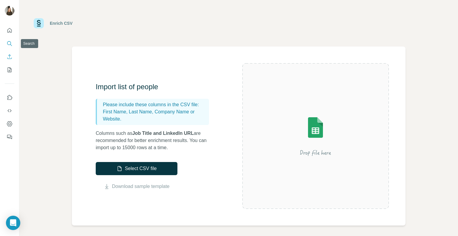
click at [9, 41] on icon "Search" at bounding box center [9, 43] width 4 height 4
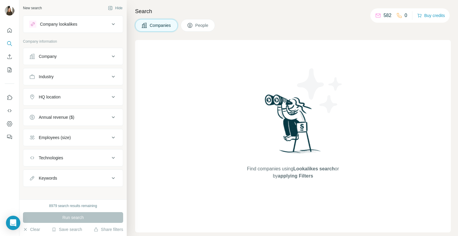
click at [110, 57] on icon at bounding box center [113, 56] width 7 height 7
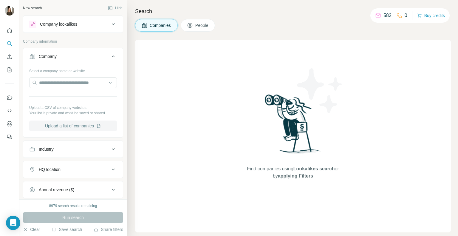
click at [75, 125] on button "Upload a list of companies" at bounding box center [73, 125] width 88 height 11
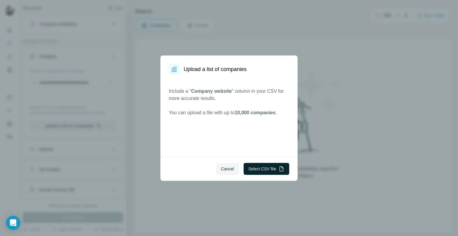
click at [266, 168] on button "Select CSV file" at bounding box center [267, 169] width 46 height 12
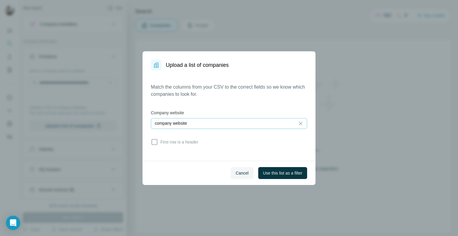
click at [273, 122] on div "company website" at bounding box center [223, 123] width 137 height 6
click at [222, 110] on label "Company website" at bounding box center [229, 113] width 156 height 6
click at [281, 125] on div "company website" at bounding box center [223, 123] width 137 height 6
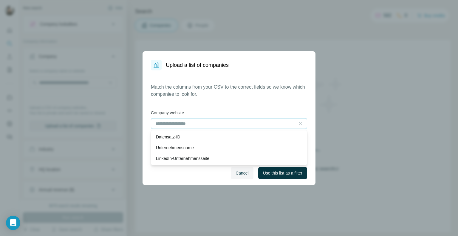
click at [302, 126] on icon at bounding box center [301, 123] width 6 height 6
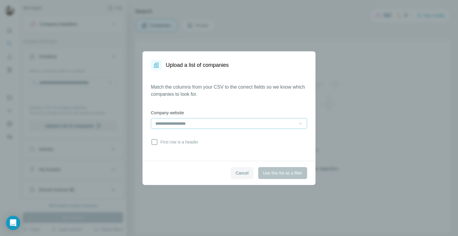
click at [236, 173] on span "Cancel" at bounding box center [242, 173] width 13 height 6
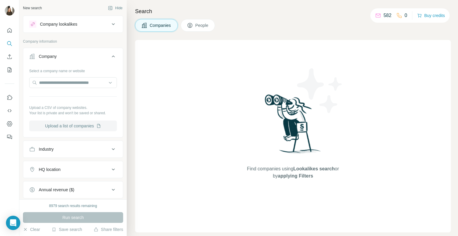
click at [83, 126] on button "Upload a list of companies" at bounding box center [73, 125] width 88 height 11
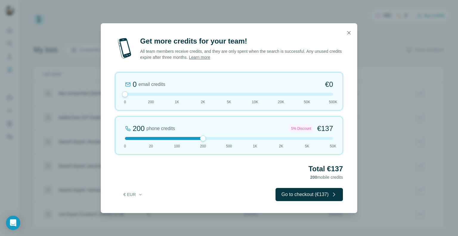
click at [230, 138] on div at bounding box center [229, 138] width 208 height 3
click at [304, 191] on button "Go to checkout (€333)" at bounding box center [309, 194] width 67 height 13
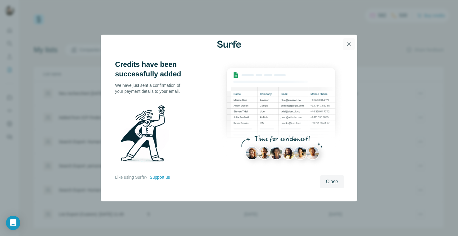
click at [350, 45] on icon "button" at bounding box center [349, 44] width 6 height 6
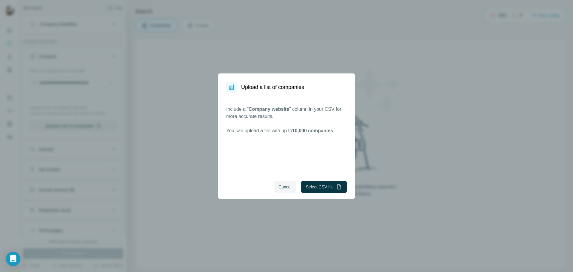
click at [428, 165] on div "Upload a list of companies Include a " Company website " column in your CSV for…" at bounding box center [286, 136] width 573 height 272
click at [333, 166] on div "Include a " Company website " column in your CSV for more accurate results. You…" at bounding box center [286, 133] width 137 height 82
click at [301, 159] on div "Include a " Company website " column in your CSV for more accurate results. You…" at bounding box center [286, 133] width 137 height 82
click at [445, 155] on div "Upload a list of companies Include a " Company website " column in your CSV for…" at bounding box center [286, 136] width 573 height 272
click at [285, 188] on span "Cancel" at bounding box center [284, 187] width 13 height 6
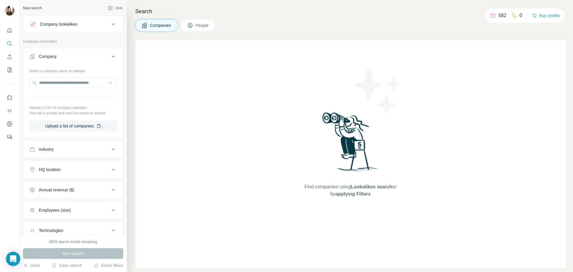
click at [95, 24] on div "Company lookalikes" at bounding box center [69, 24] width 81 height 7
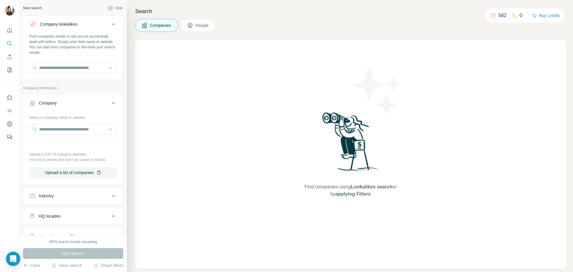
click at [110, 22] on icon at bounding box center [113, 24] width 7 height 7
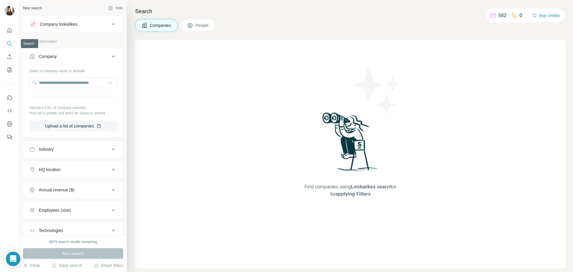
click at [12, 42] on icon "Search" at bounding box center [10, 44] width 6 height 6
click at [110, 56] on icon at bounding box center [113, 56] width 7 height 7
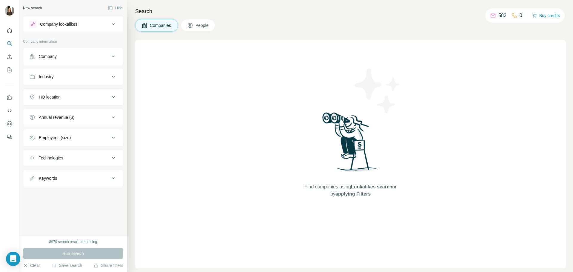
click at [199, 23] on span "People" at bounding box center [202, 25] width 14 height 6
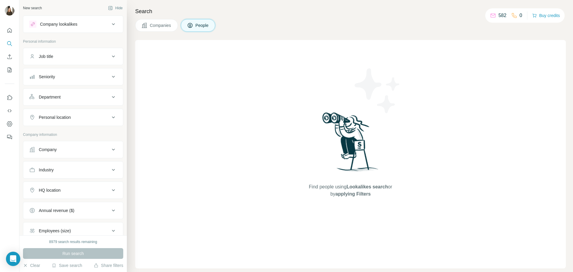
click at [99, 92] on button "Department" at bounding box center [73, 97] width 100 height 14
click at [102, 96] on div "Department" at bounding box center [69, 97] width 81 height 6
click at [110, 77] on icon at bounding box center [113, 76] width 7 height 7
click at [105, 58] on div "Job title" at bounding box center [69, 56] width 81 height 6
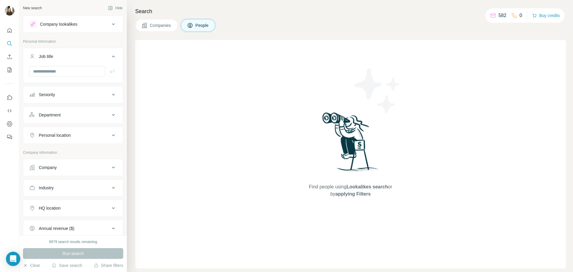
click at [105, 58] on div "Job title" at bounding box center [69, 56] width 81 height 6
click at [112, 25] on icon at bounding box center [113, 24] width 7 height 7
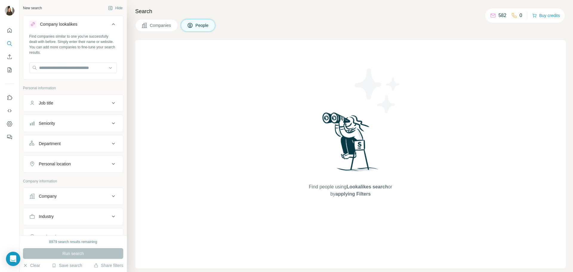
click at [112, 25] on icon at bounding box center [113, 24] width 7 height 7
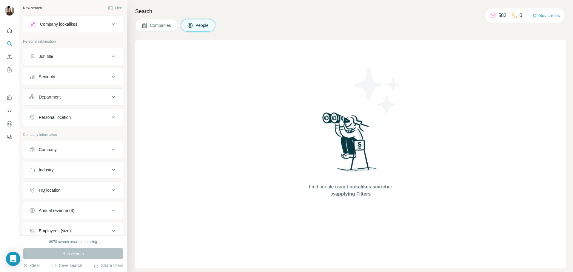
click at [110, 24] on icon at bounding box center [113, 24] width 7 height 7
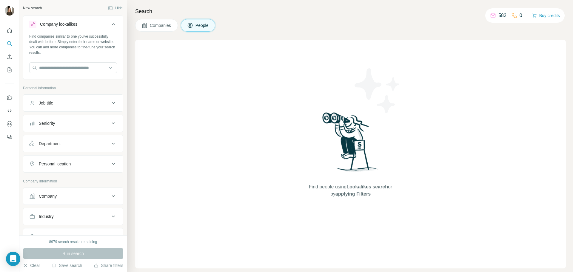
click at [121, 49] on div "New search Hide Company lookalikes Find companies similar to one you've success…" at bounding box center [72, 117] width 107 height 235
click at [30, 266] on button "Clear" at bounding box center [31, 265] width 17 height 6
click at [12, 55] on icon "Enrich CSV" at bounding box center [10, 57] width 6 height 6
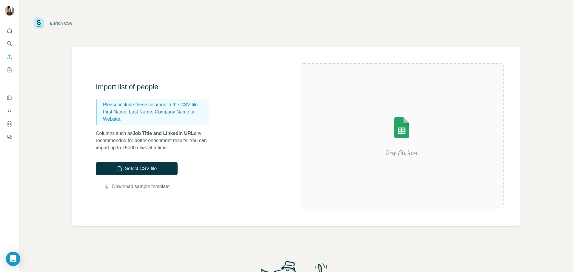
click at [161, 185] on link "Download sample template" at bounding box center [141, 186] width 58 height 7
drag, startPoint x: 163, startPoint y: 147, endPoint x: 179, endPoint y: 146, distance: 15.6
click at [179, 146] on p "Columns such as Job Title and LinkedIn URL are recommended for better enrichmen…" at bounding box center [155, 140] width 119 height 21
drag, startPoint x: 200, startPoint y: 139, endPoint x: 201, endPoint y: 144, distance: 5.1
click at [201, 144] on p "Columns such as Job Title and LinkedIn URL are recommended for better enrichmen…" at bounding box center [155, 140] width 119 height 21
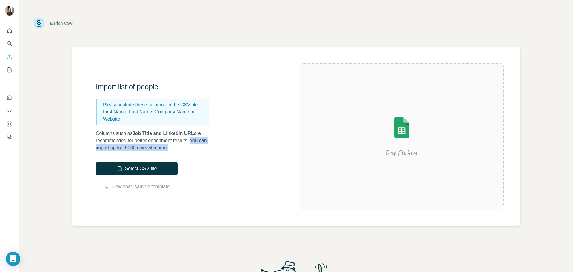
drag, startPoint x: 198, startPoint y: 141, endPoint x: 199, endPoint y: 146, distance: 5.2
click at [199, 146] on p "Columns such as Job Title and LinkedIn URL are recommended for better enrichmen…" at bounding box center [155, 140] width 119 height 21
click at [209, 163] on div "Import list of people Please include these columns in the CSV file: First Name,…" at bounding box center [198, 136] width 204 height 108
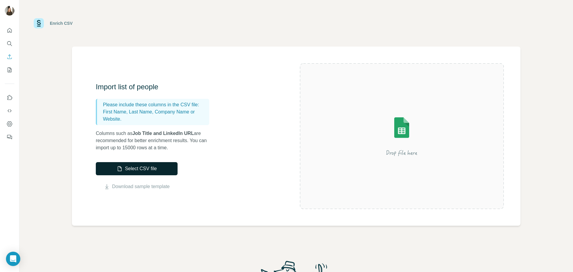
click at [158, 170] on button "Select CSV file" at bounding box center [137, 168] width 82 height 13
click at [97, 240] on div "Enrich CSV Import list of people Please include these columns in the CSV file: …" at bounding box center [295, 136] width 553 height 272
drag, startPoint x: 87, startPoint y: 212, endPoint x: 105, endPoint y: 196, distance: 24.5
click at [87, 212] on div "Import list of people Please include these columns in the CSV file: First Name,…" at bounding box center [296, 136] width 448 height 179
click at [132, 168] on button "Select CSV file" at bounding box center [137, 168] width 82 height 13
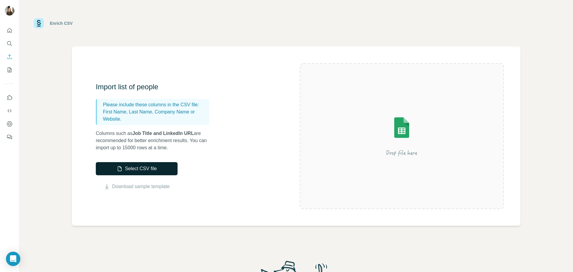
click at [154, 172] on button "Select CSV file" at bounding box center [137, 168] width 82 height 13
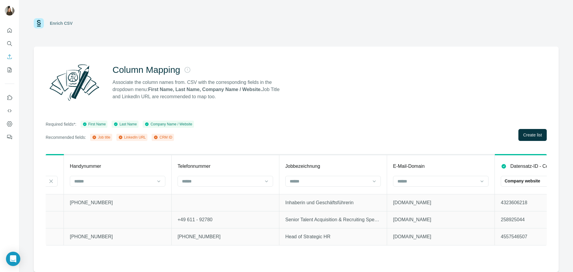
scroll to position [0, 321]
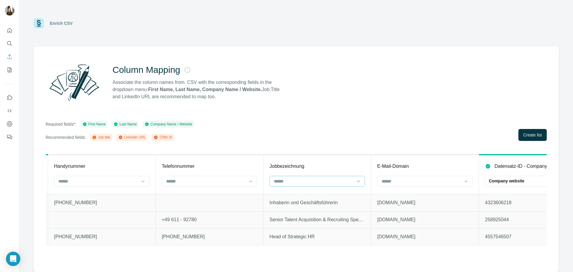
click at [327, 179] on input at bounding box center [313, 181] width 81 height 7
click at [316, 205] on div "Job title" at bounding box center [316, 205] width 85 height 6
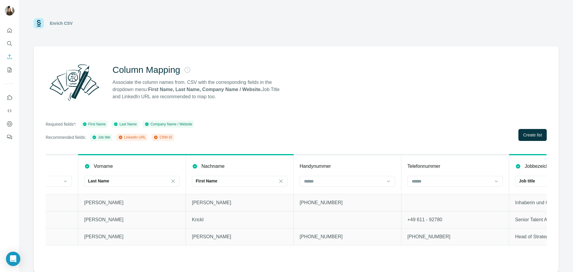
scroll to position [0, 0]
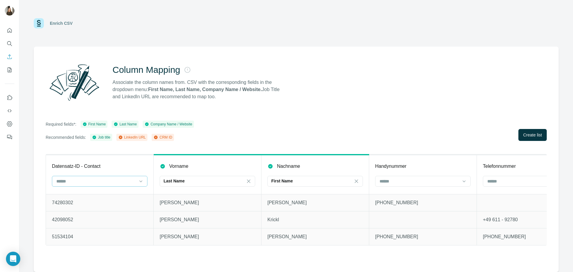
click at [84, 184] on input at bounding box center [96, 181] width 81 height 7
click at [76, 217] on div "CRM ID" at bounding box center [99, 216] width 85 height 6
click at [526, 134] on span "Create list" at bounding box center [532, 135] width 19 height 6
click at [451, 94] on div "Column Mapping Associate the column names from. CSV with the corresponding fiel…" at bounding box center [296, 82] width 501 height 43
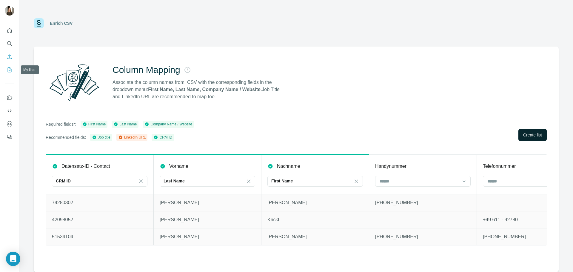
click at [11, 70] on icon "My lists" at bounding box center [10, 70] width 6 height 6
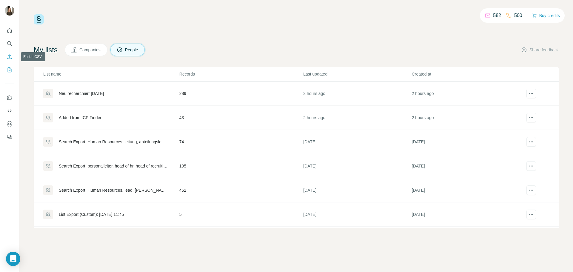
click at [10, 56] on icon "Enrich CSV" at bounding box center [10, 57] width 6 height 6
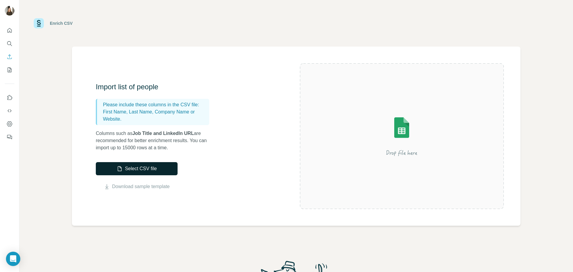
click at [150, 171] on button "Select CSV file" at bounding box center [137, 168] width 82 height 13
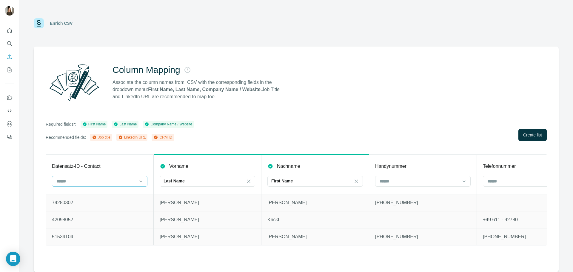
click at [102, 185] on div at bounding box center [96, 181] width 81 height 10
click at [89, 225] on div "CRM ID" at bounding box center [99, 227] width 85 height 6
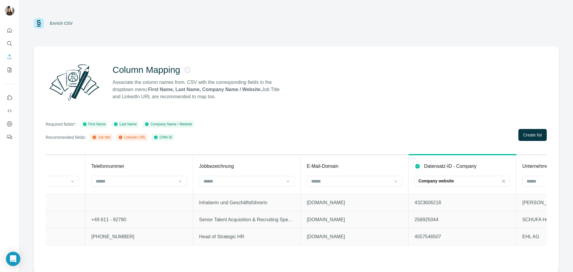
scroll to position [0, 404]
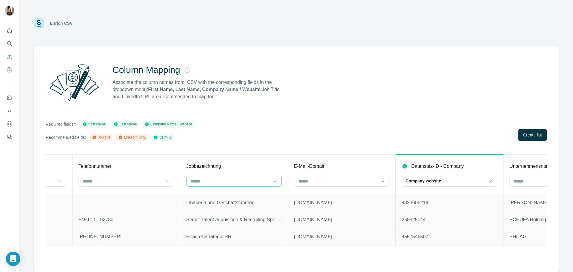
click at [271, 178] on div at bounding box center [233, 181] width 95 height 11
click at [223, 205] on div "Job title" at bounding box center [233, 205] width 85 height 6
click at [331, 183] on input at bounding box center [338, 181] width 81 height 7
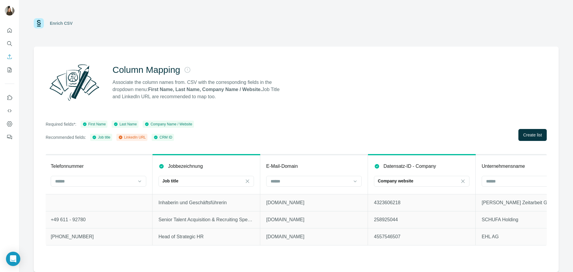
scroll to position [0, 468]
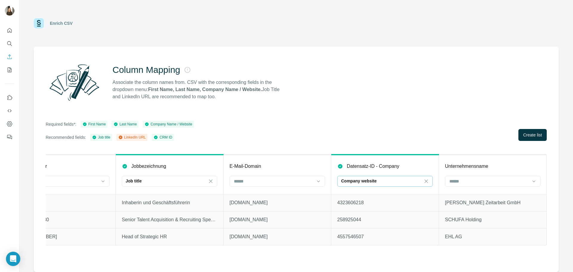
click at [410, 181] on div "Company website" at bounding box center [381, 181] width 81 height 6
click at [368, 256] on div "Datensatz-ID - Contact CRM ID Vorname Last Name Nachname First Name Handynummer…" at bounding box center [296, 205] width 501 height 102
click at [473, 178] on input at bounding box center [488, 181] width 81 height 7
click at [470, 195] on p "Company Name" at bounding box center [465, 194] width 30 height 6
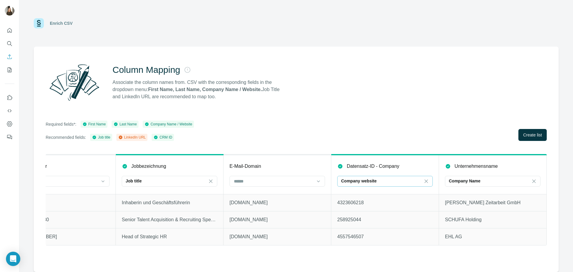
click at [429, 179] on input at bounding box center [432, 181] width 18 height 7
click at [309, 178] on input at bounding box center [273, 181] width 81 height 7
click at [278, 179] on input at bounding box center [273, 181] width 81 height 7
click at [423, 180] on icon at bounding box center [426, 181] width 6 height 6
click at [300, 181] on input at bounding box center [273, 181] width 81 height 7
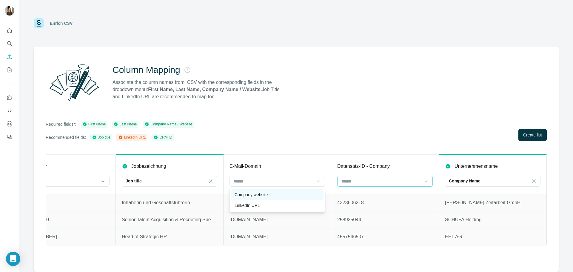
click at [282, 191] on div "Company website" at bounding box center [276, 194] width 85 height 6
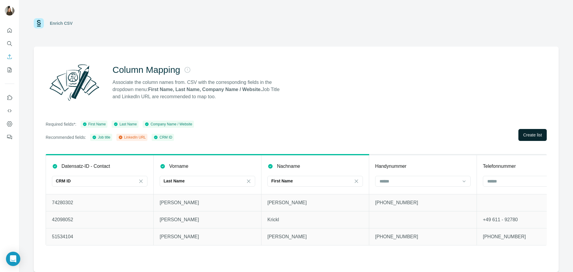
click at [525, 133] on span "Create list" at bounding box center [532, 135] width 19 height 6
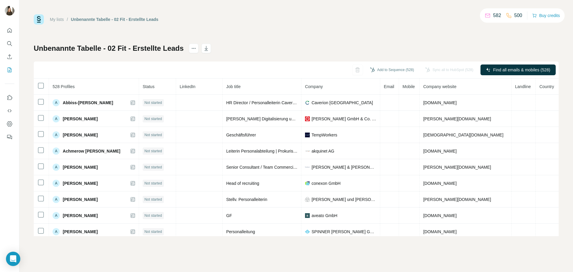
click at [428, 38] on div "My lists / Unbenannte Tabelle - 02 Fit - Erstellte Leads 582 500 Buy credits Un…" at bounding box center [296, 125] width 525 height 222
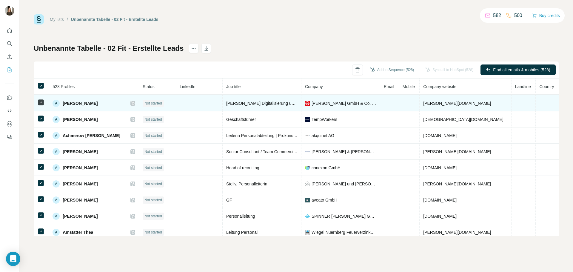
scroll to position [20, 0]
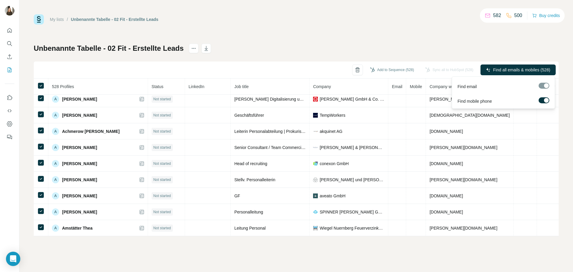
click at [530, 70] on span "Find all emails & mobiles (528)" at bounding box center [521, 70] width 57 height 6
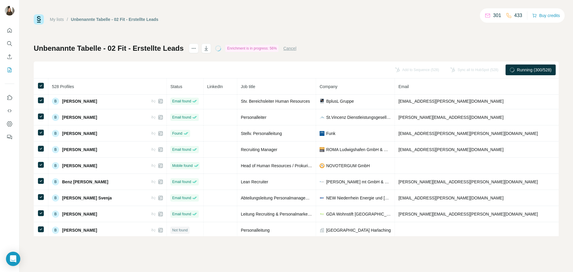
scroll to position [434, 0]
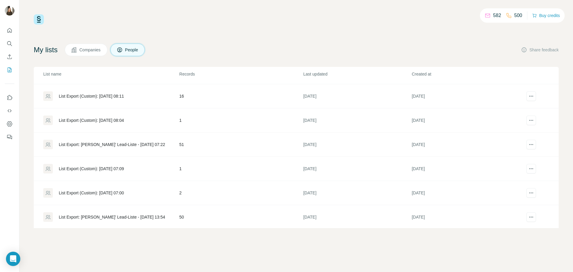
scroll to position [820, 0]
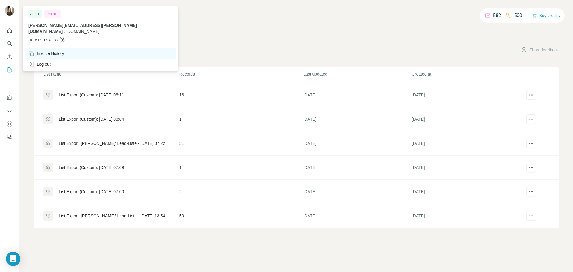
click at [82, 48] on div "Invoice History" at bounding box center [100, 53] width 151 height 11
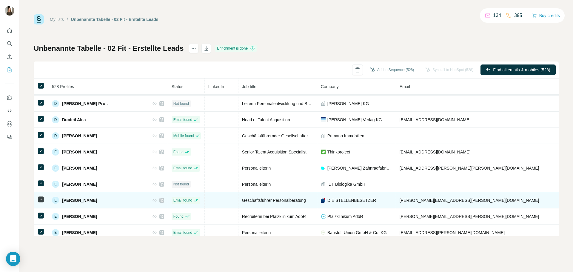
scroll to position [1400, 0]
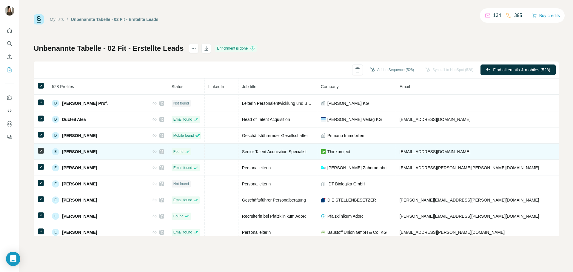
click at [242, 151] on span "Senior Talent Acquisition Specialist" at bounding box center [274, 151] width 64 height 5
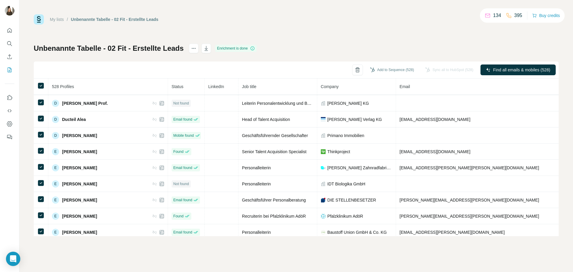
click at [358, 249] on div "My lists / Unbenannte Tabelle - 02 Fit - Erstellte Leads 134 395 Buy credits Un…" at bounding box center [295, 136] width 553 height 272
click at [207, 52] on button "button" at bounding box center [206, 49] width 10 height 10
click at [438, 70] on div "Sync all to HubSpot (528)" at bounding box center [449, 69] width 56 height 11
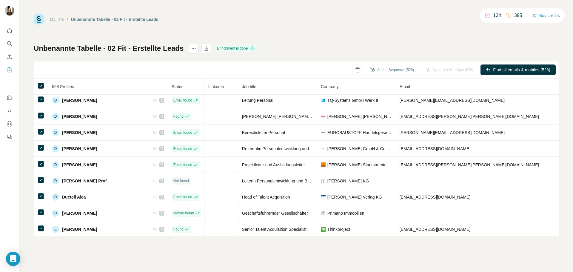
click at [446, 70] on div "Sync all to HubSpot (528)" at bounding box center [449, 69] width 56 height 11
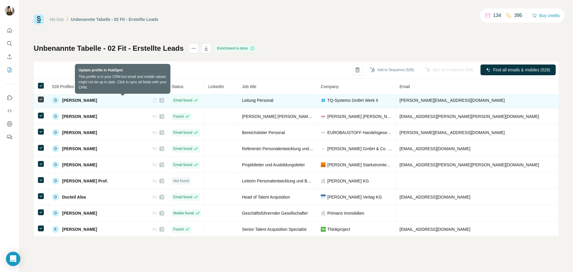
click at [152, 100] on icon at bounding box center [154, 100] width 5 height 5
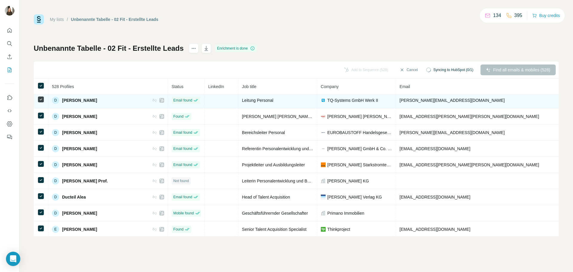
drag, startPoint x: 96, startPoint y: 99, endPoint x: 63, endPoint y: 100, distance: 33.7
click at [63, 100] on div "D Dirix Christine" at bounding box center [108, 100] width 112 height 7
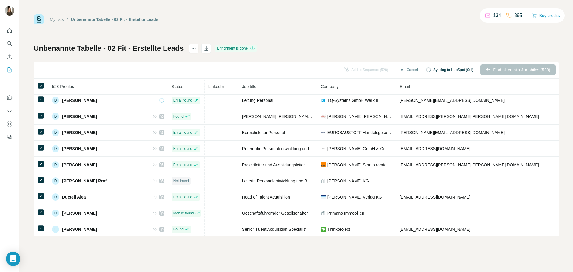
copy span "Dirix Christine"
click at [208, 49] on icon "button" at bounding box center [206, 48] width 3 height 5
click at [341, 42] on div "My lists / Unbenannte Tabelle - 02 Fit - Erstellte Leads 134 395 Buy credits Un…" at bounding box center [296, 125] width 525 height 222
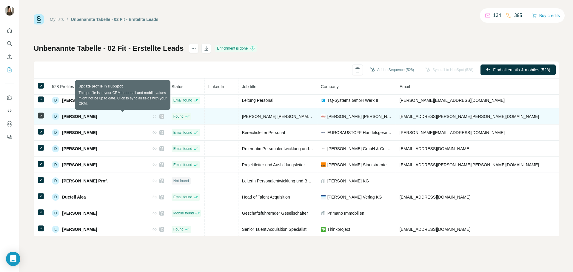
click at [154, 116] on icon at bounding box center [155, 116] width 3 height 2
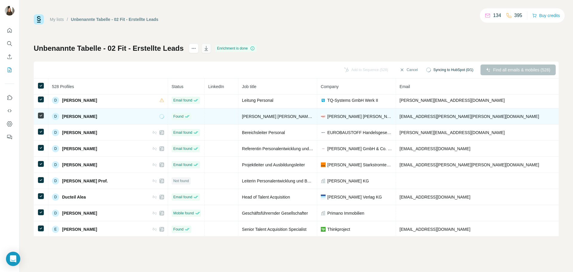
click at [211, 50] on button "button" at bounding box center [206, 49] width 10 height 10
click at [103, 258] on span "Close" at bounding box center [98, 257] width 11 height 6
click at [169, 256] on div "My lists / Unbenannte Tabelle - 02 Fit - Erstellte Leads 134 395 Buy credits Un…" at bounding box center [295, 136] width 553 height 272
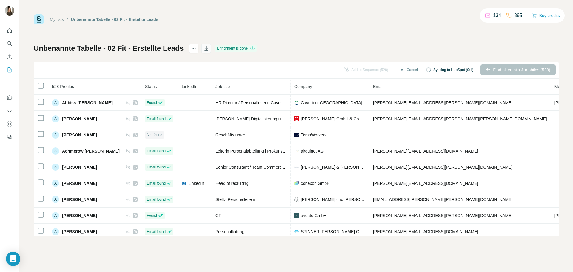
click at [207, 49] on icon "button" at bounding box center [206, 48] width 6 height 6
click at [308, 53] on div "Unbenannte Tabelle - 02 Fit - Erstellte Leads Enrichment is done Add to Sequenc…" at bounding box center [296, 140] width 525 height 192
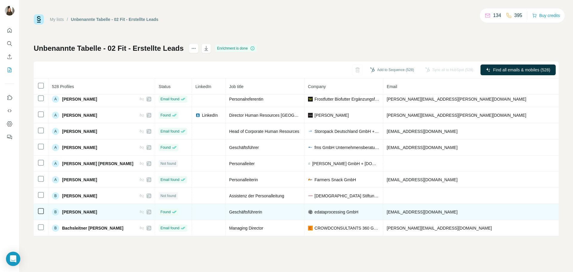
scroll to position [184, 0]
